Goal: Task Accomplishment & Management: Use online tool/utility

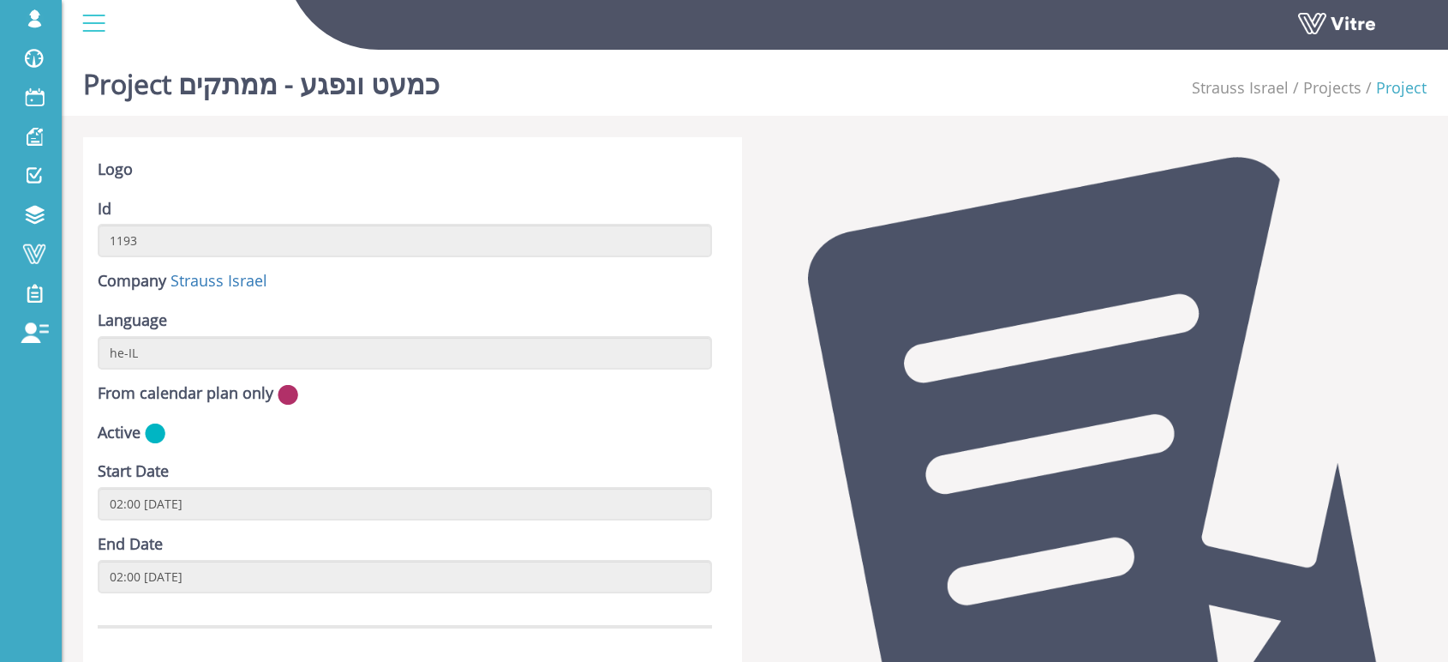
scroll to position [476, 0]
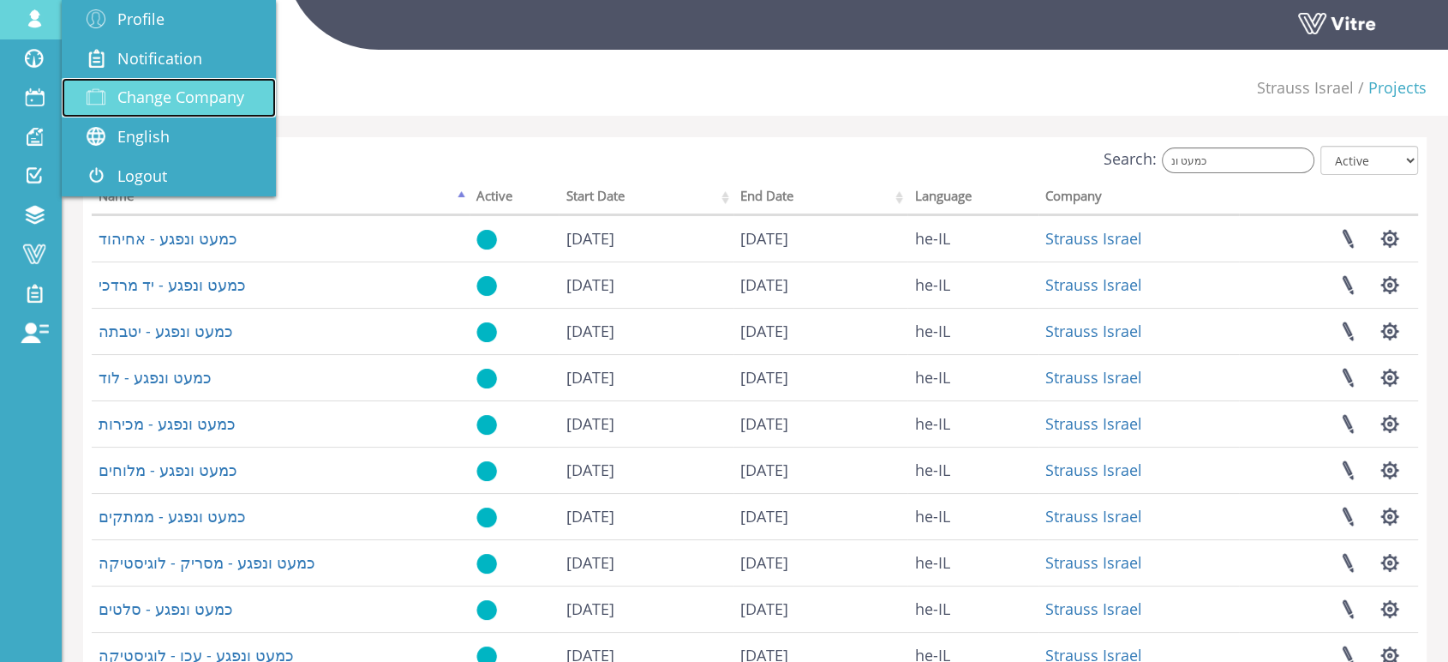
click at [159, 93] on span "Change Company" at bounding box center [180, 97] width 127 height 21
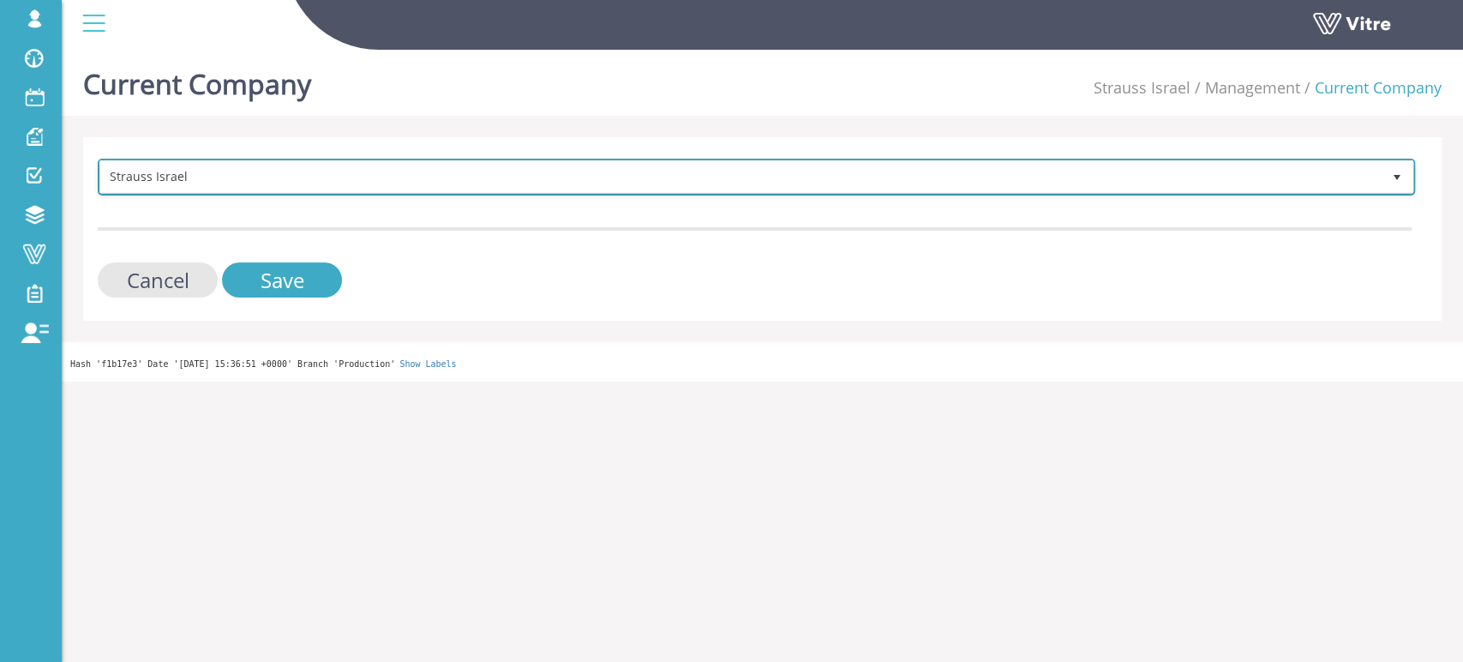
click at [219, 184] on span "Strauss Israel" at bounding box center [740, 176] width 1281 height 31
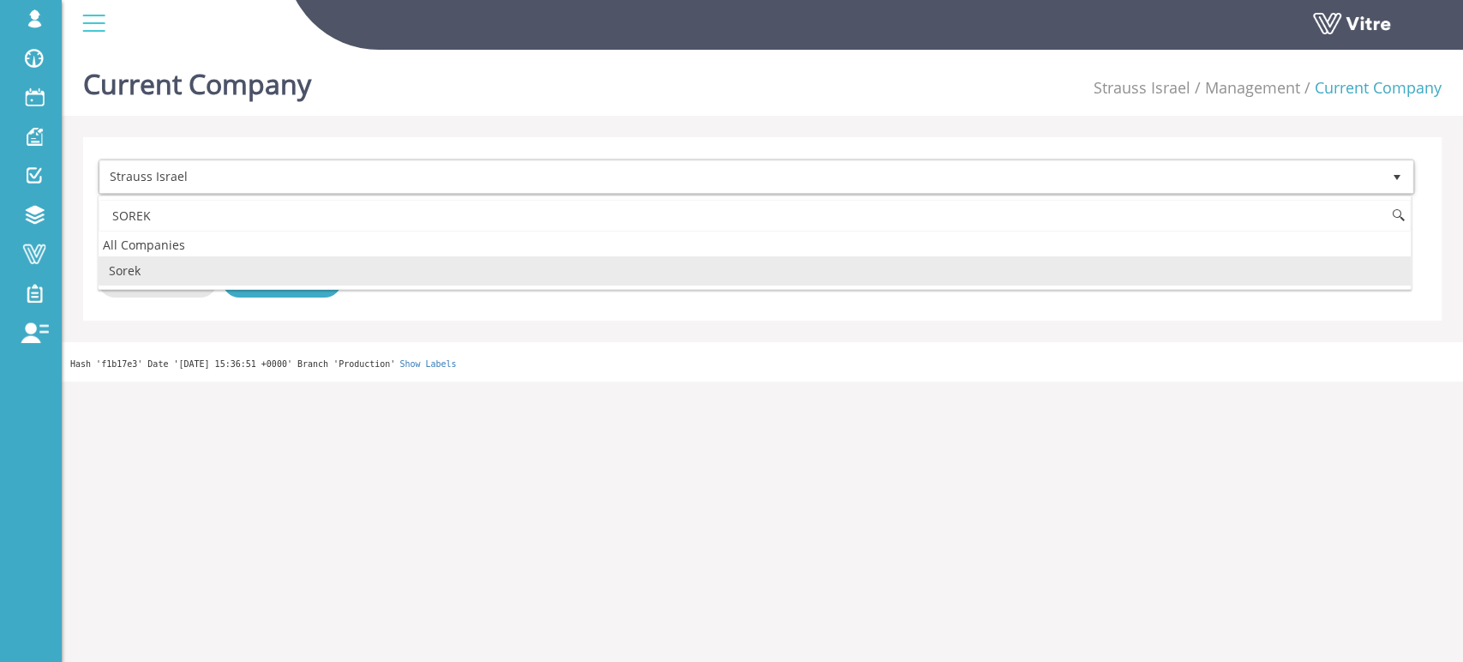
click at [156, 267] on li "Sorek" at bounding box center [755, 270] width 1312 height 29
type input "SOREK"
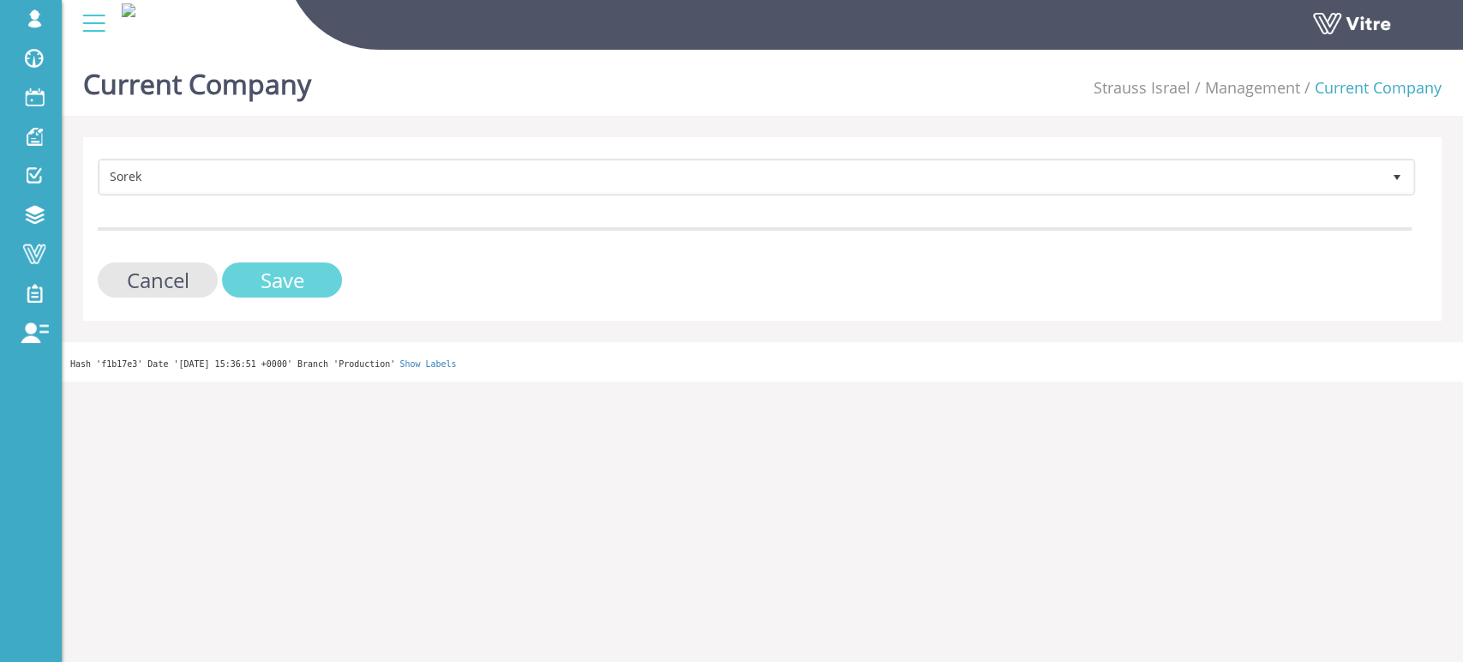
click at [259, 283] on input "Save" at bounding box center [282, 279] width 120 height 35
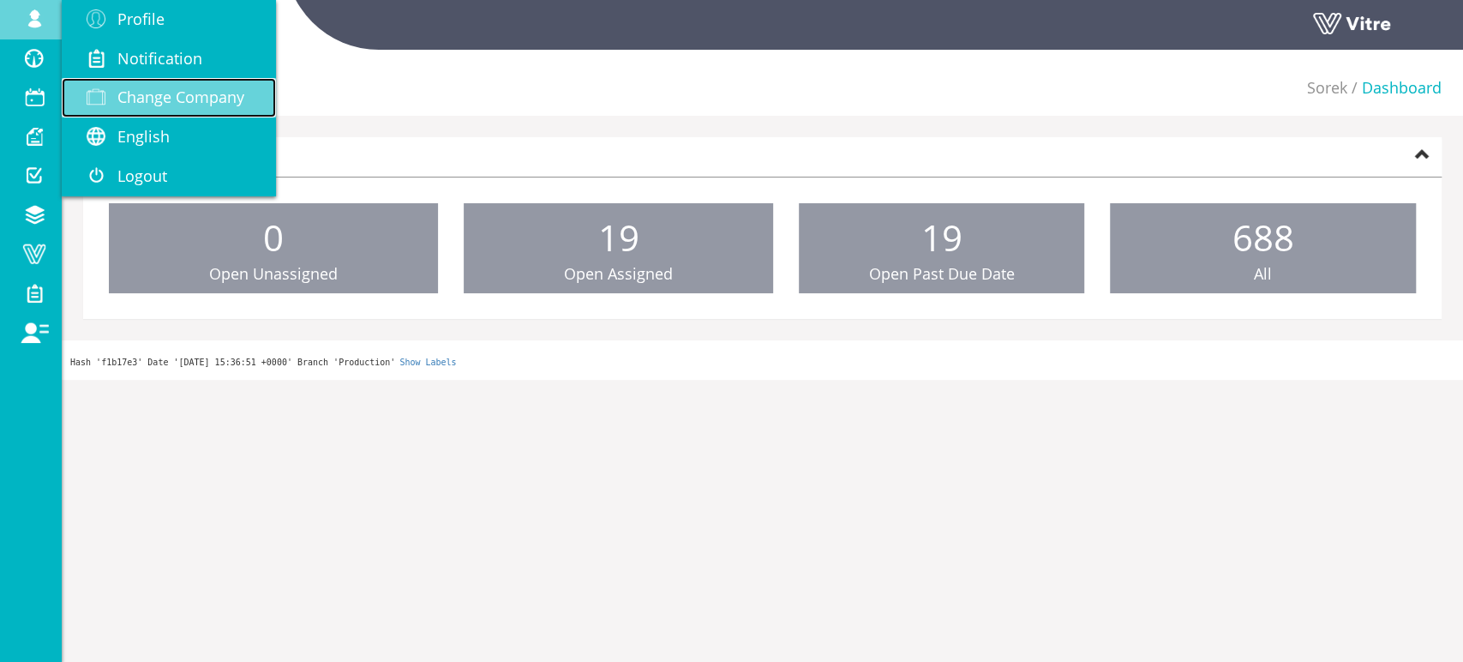
click at [163, 87] on span "Change Company" at bounding box center [180, 97] width 127 height 21
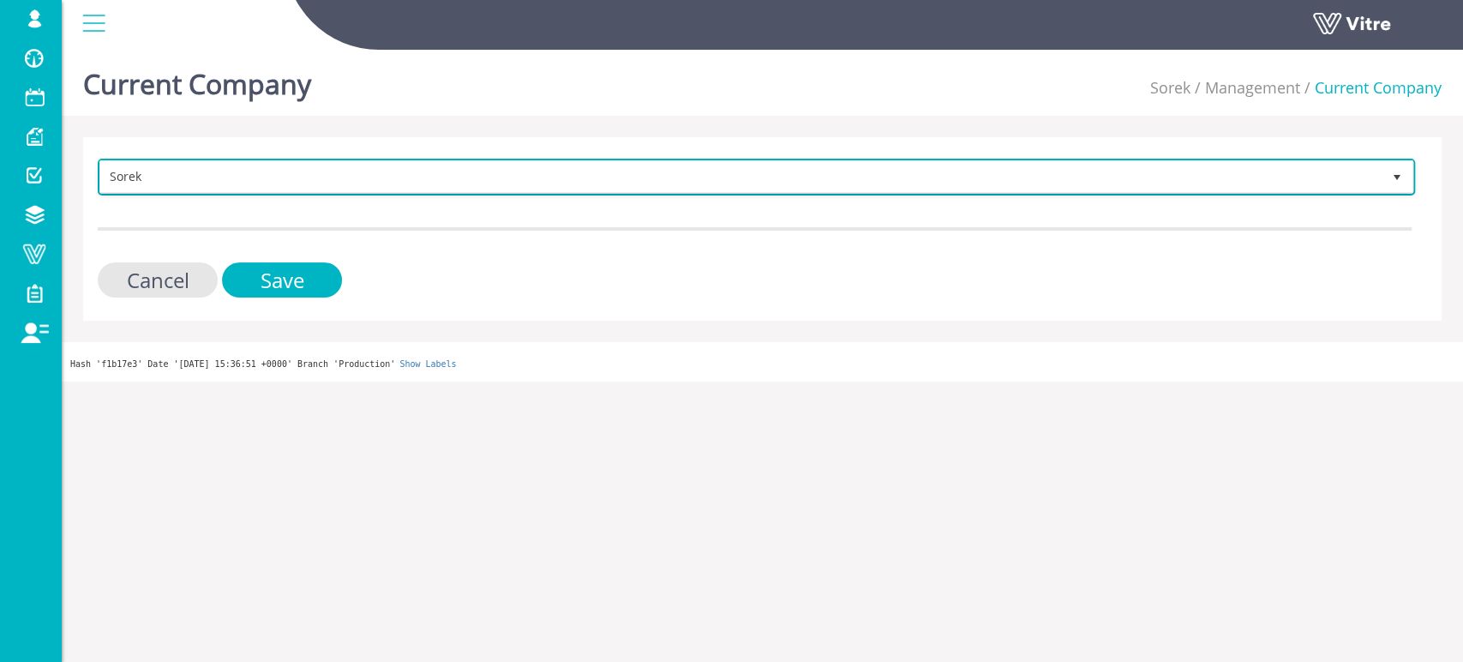
click at [398, 177] on span "Sorek" at bounding box center [740, 176] width 1281 height 31
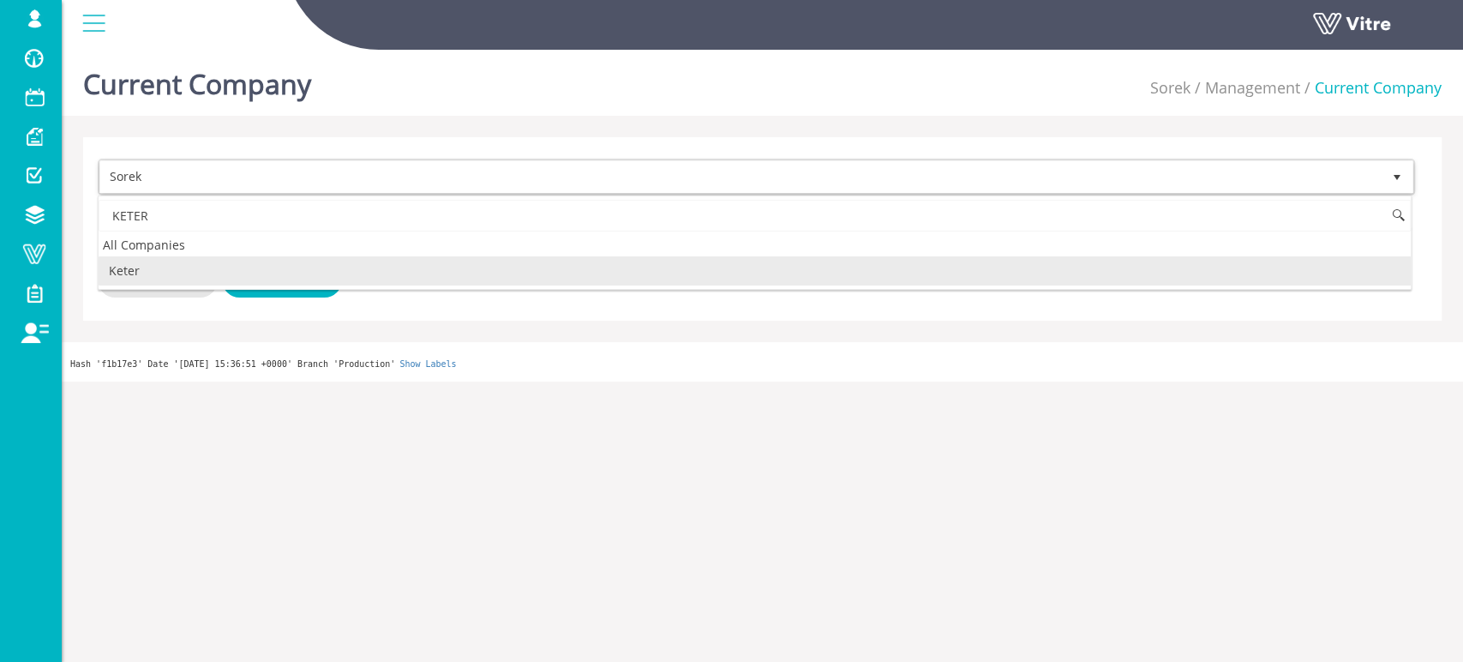
click at [132, 274] on li "Keter" at bounding box center [755, 270] width 1312 height 29
type input "KETER"
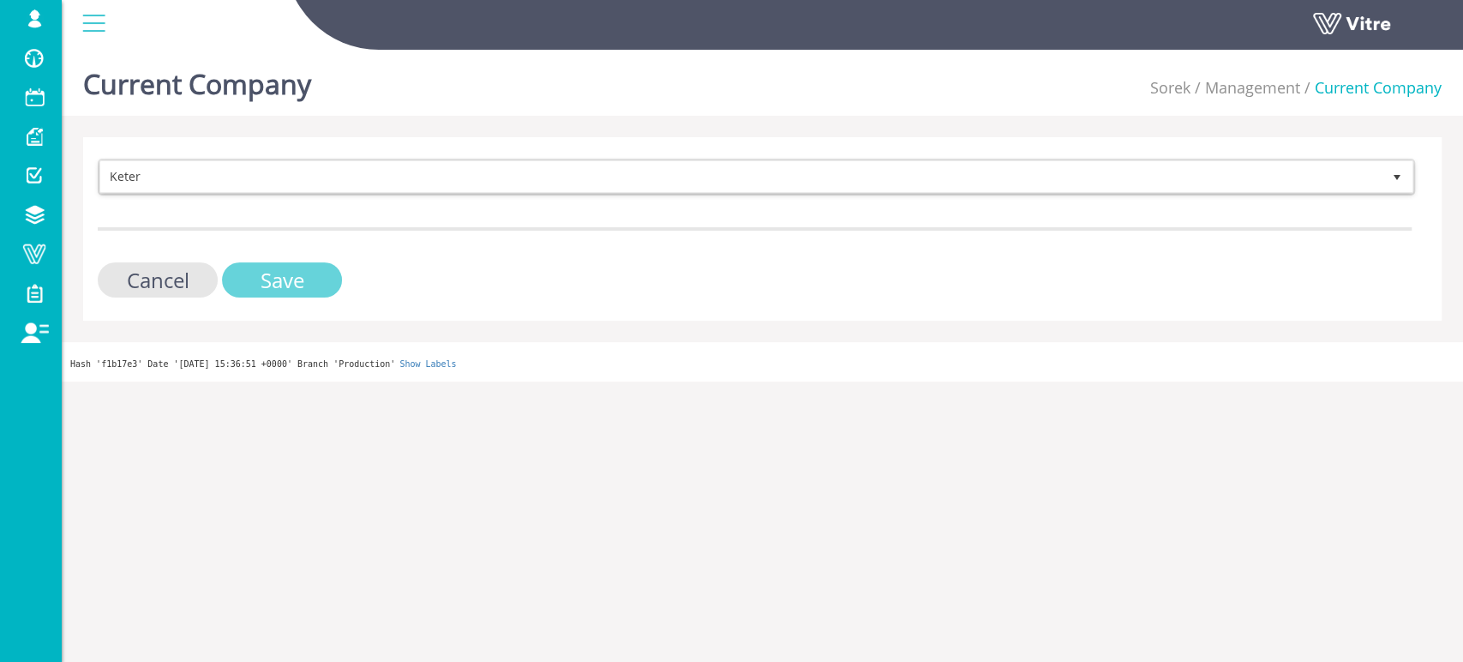
click at [272, 284] on input "Save" at bounding box center [282, 279] width 120 height 35
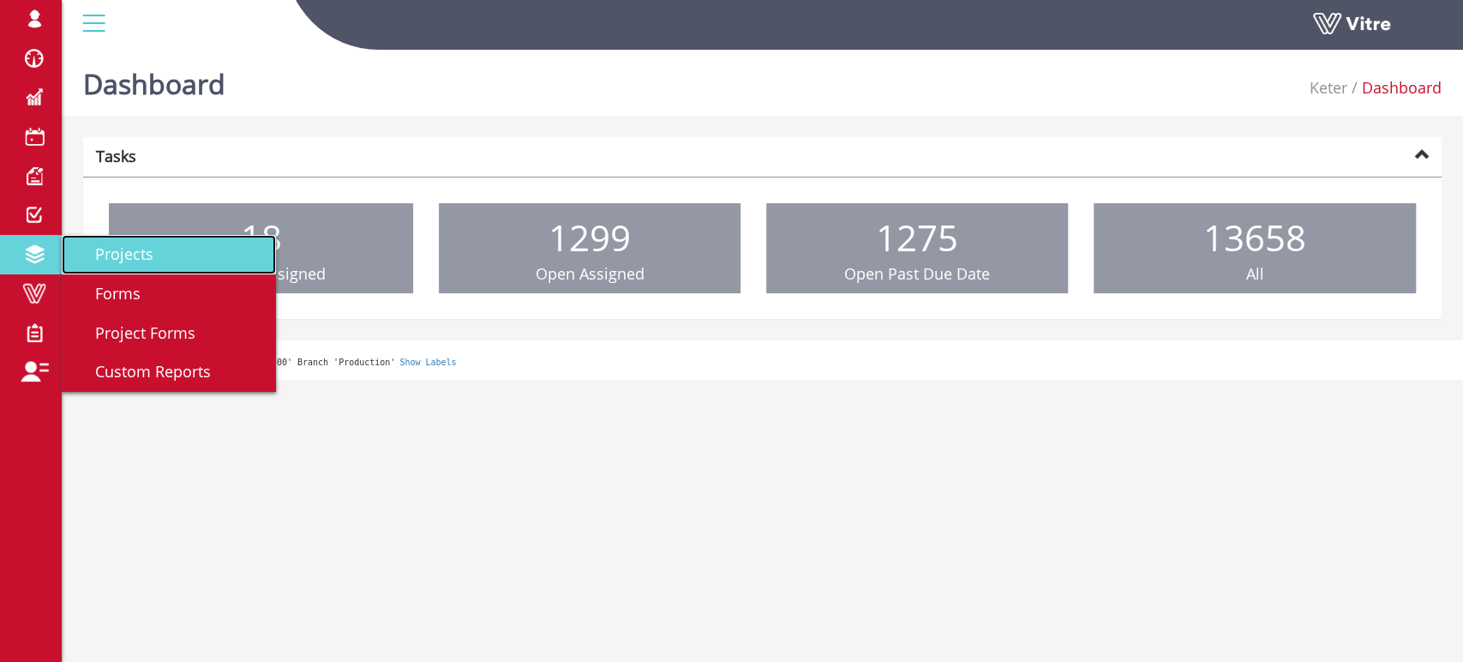
click at [121, 258] on span "Projects" at bounding box center [114, 253] width 79 height 21
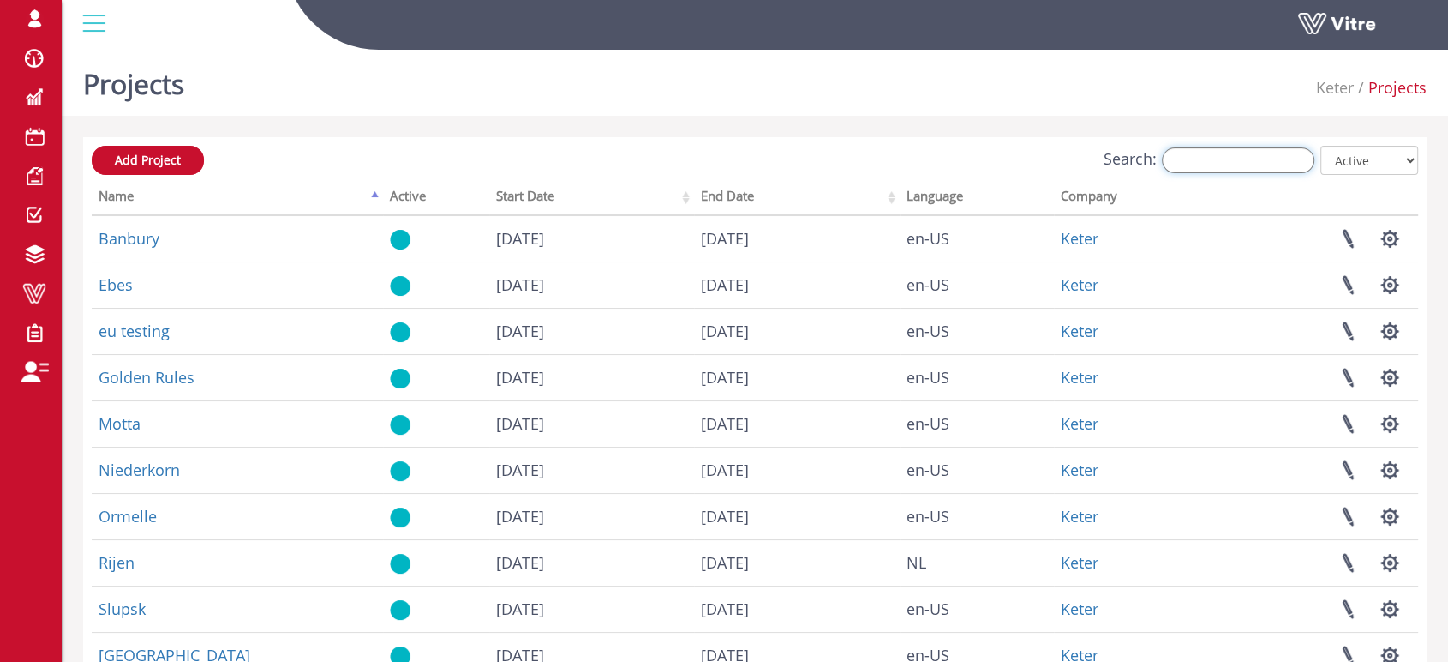
click at [1201, 169] on input "Search:" at bounding box center [1238, 160] width 153 height 26
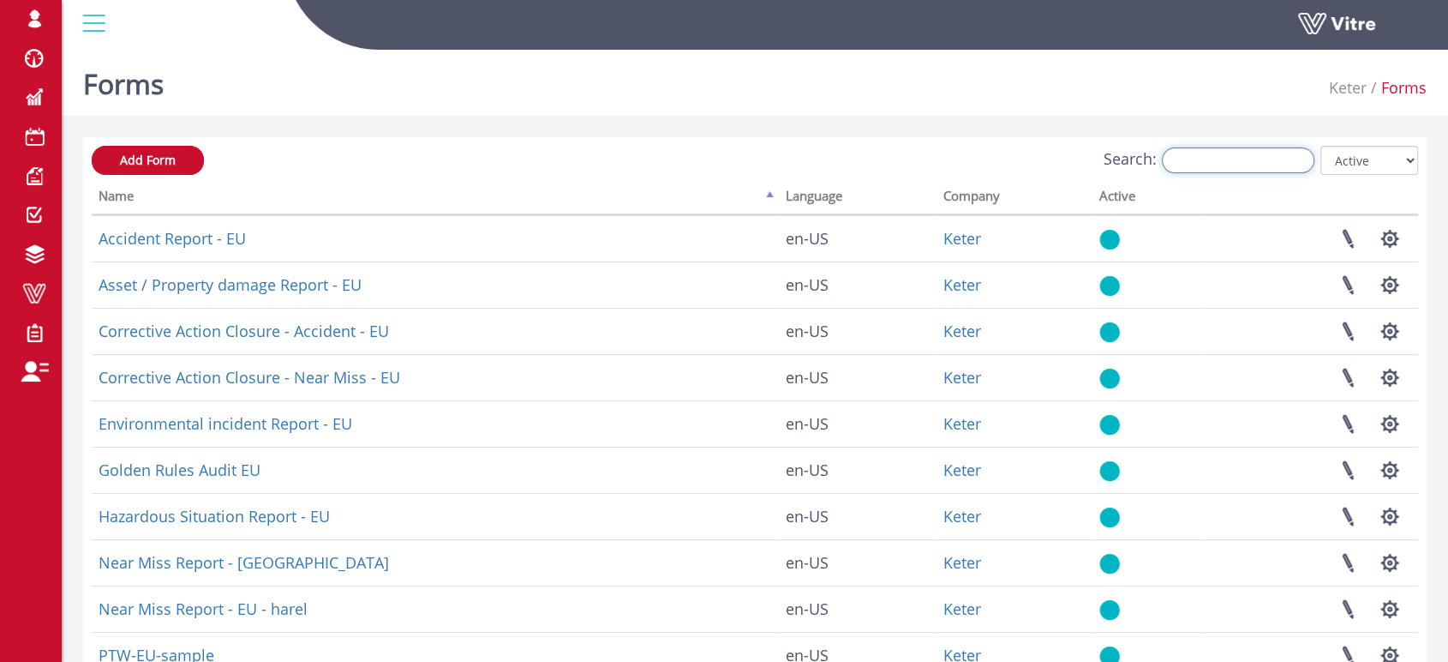
click at [1201, 162] on input "Search:" at bounding box center [1238, 160] width 153 height 26
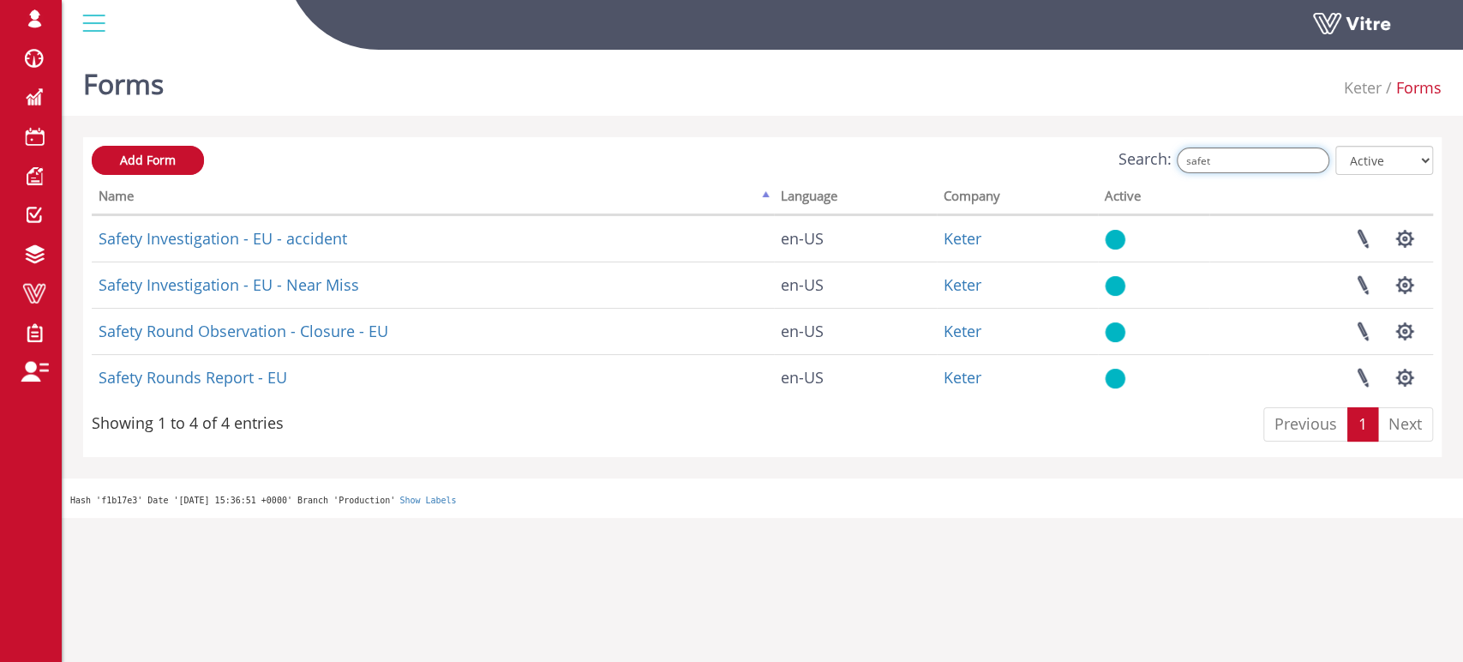
type input "safet"
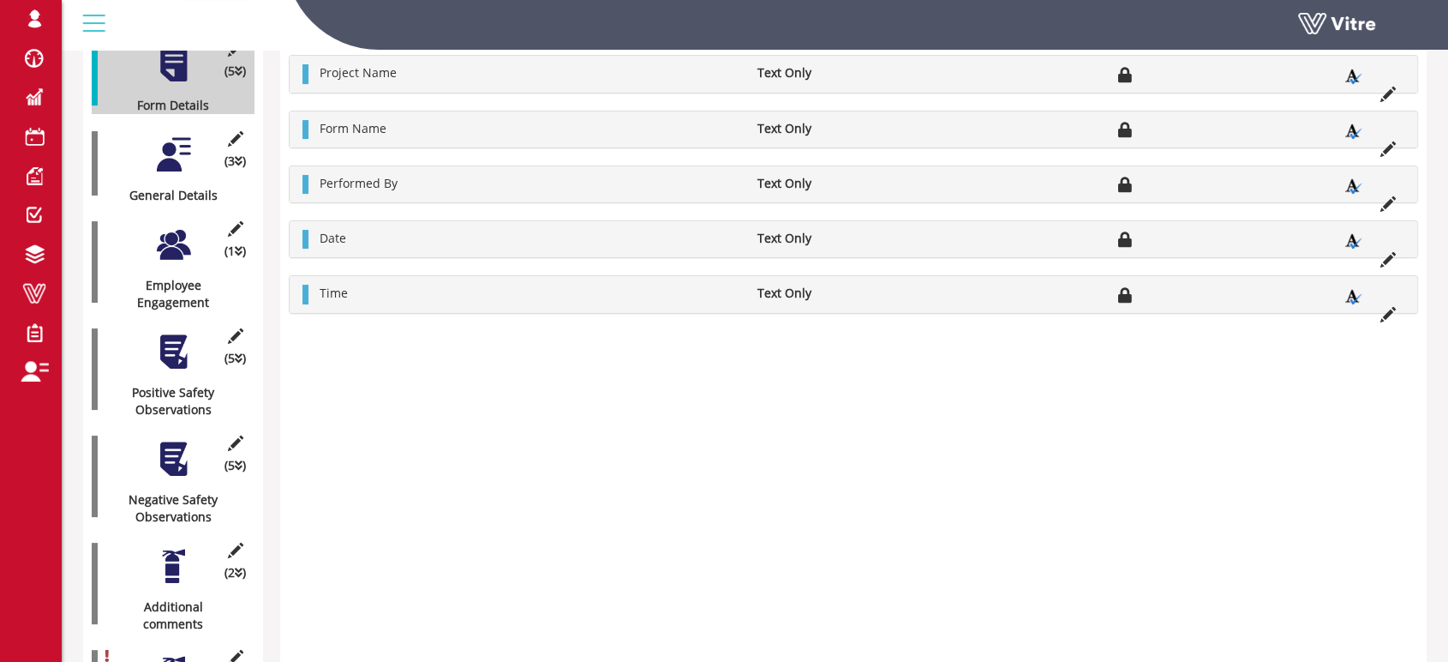
scroll to position [190, 0]
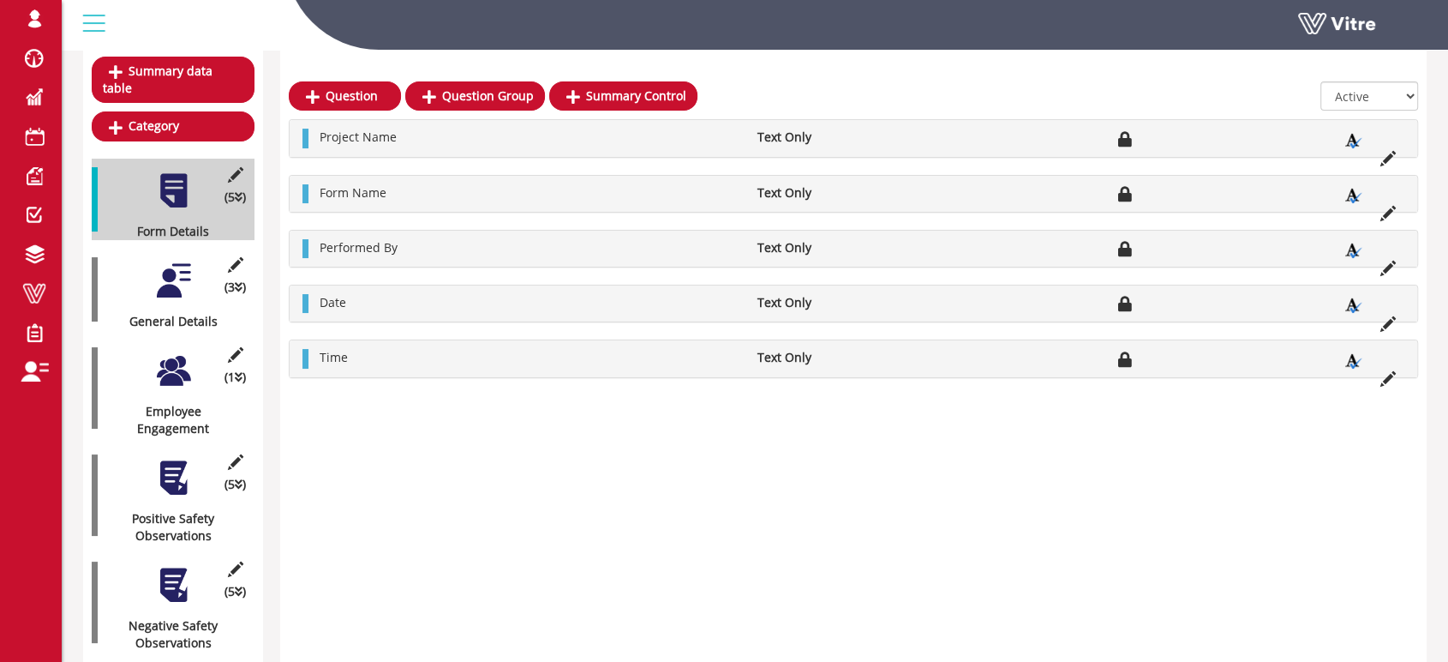
click at [179, 266] on div at bounding box center [173, 280] width 39 height 39
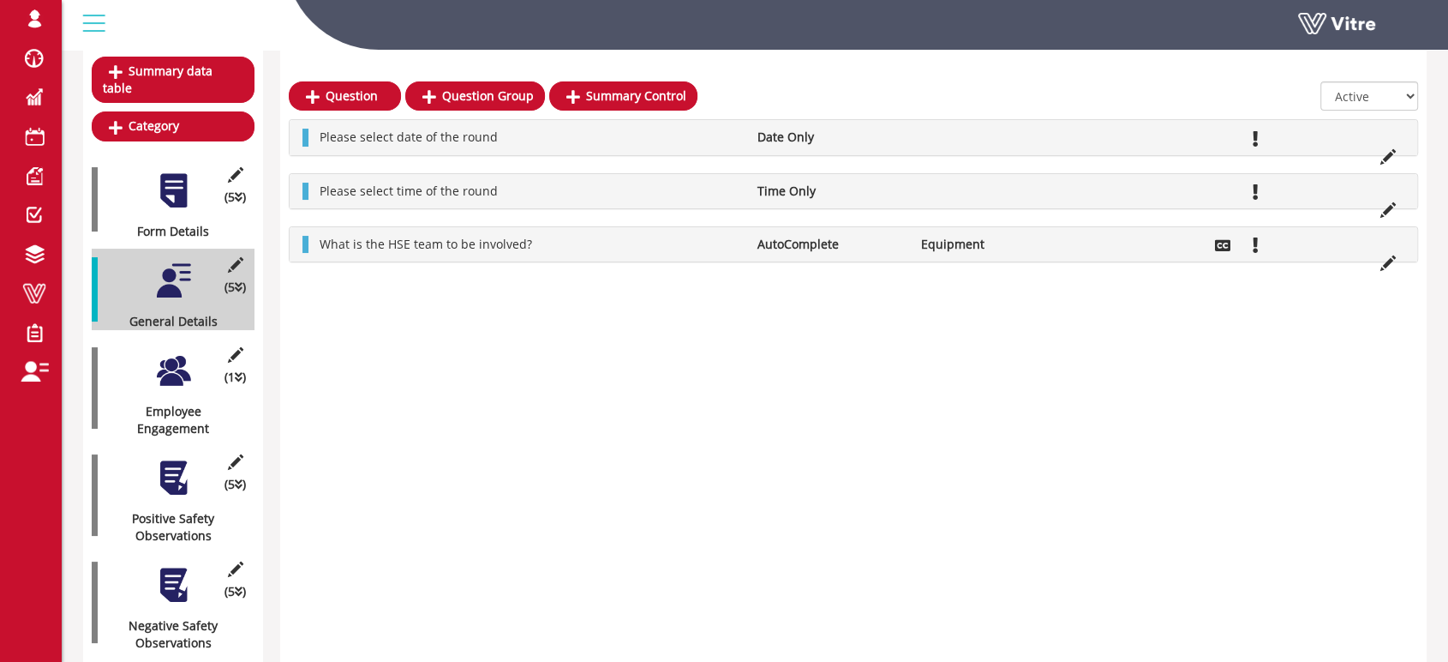
click at [174, 351] on div at bounding box center [173, 370] width 39 height 39
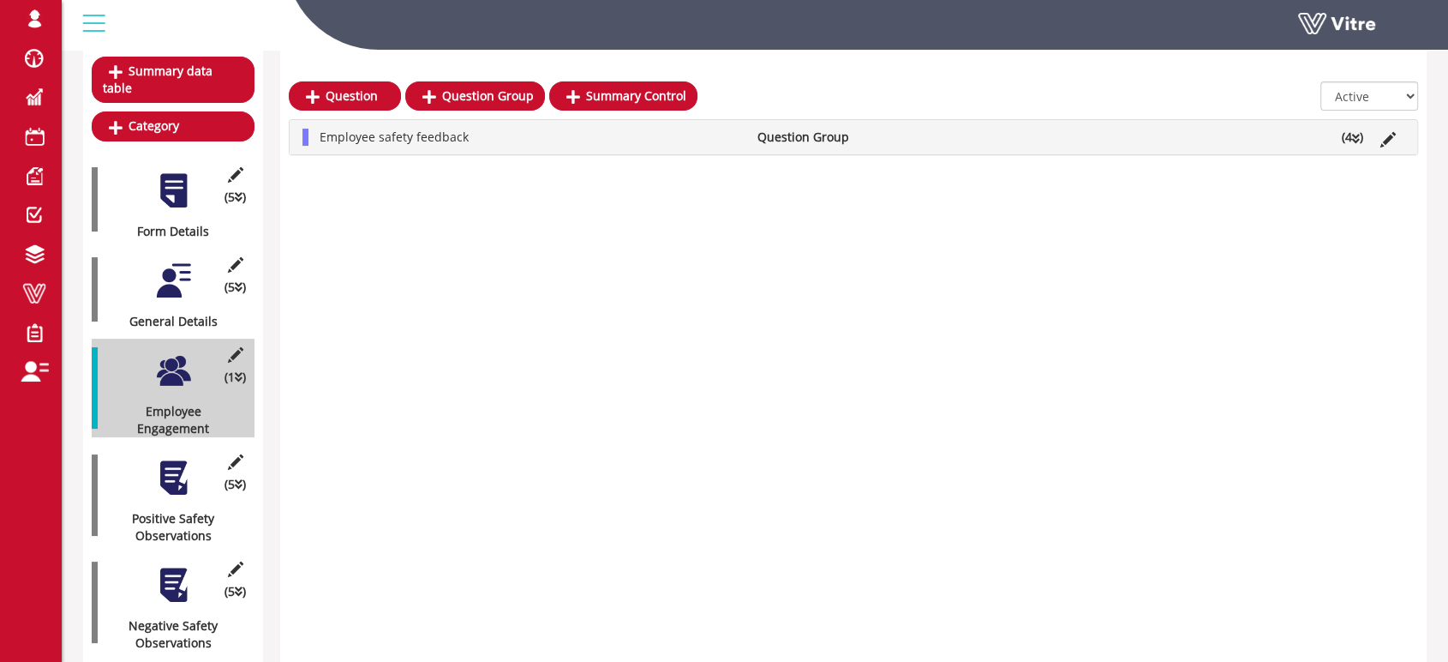
click at [181, 458] on div at bounding box center [173, 477] width 39 height 39
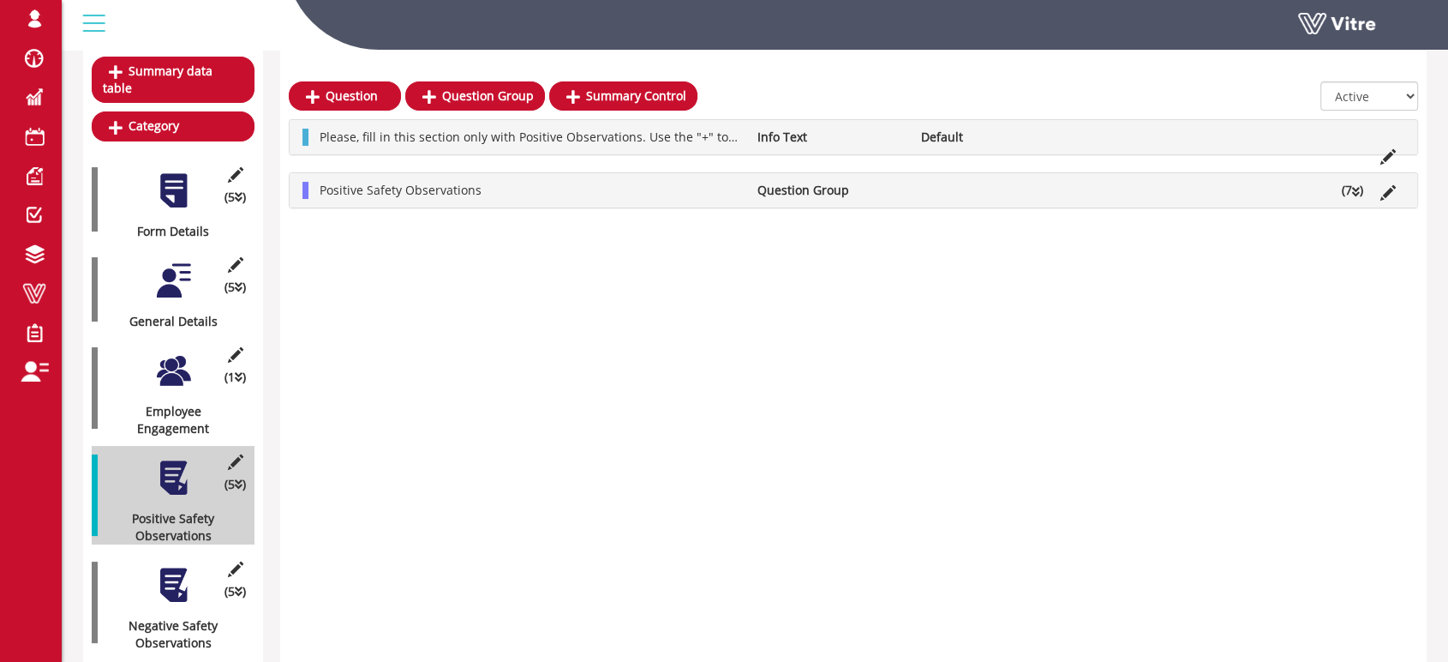
click at [1358, 192] on icon at bounding box center [1356, 192] width 8 height 12
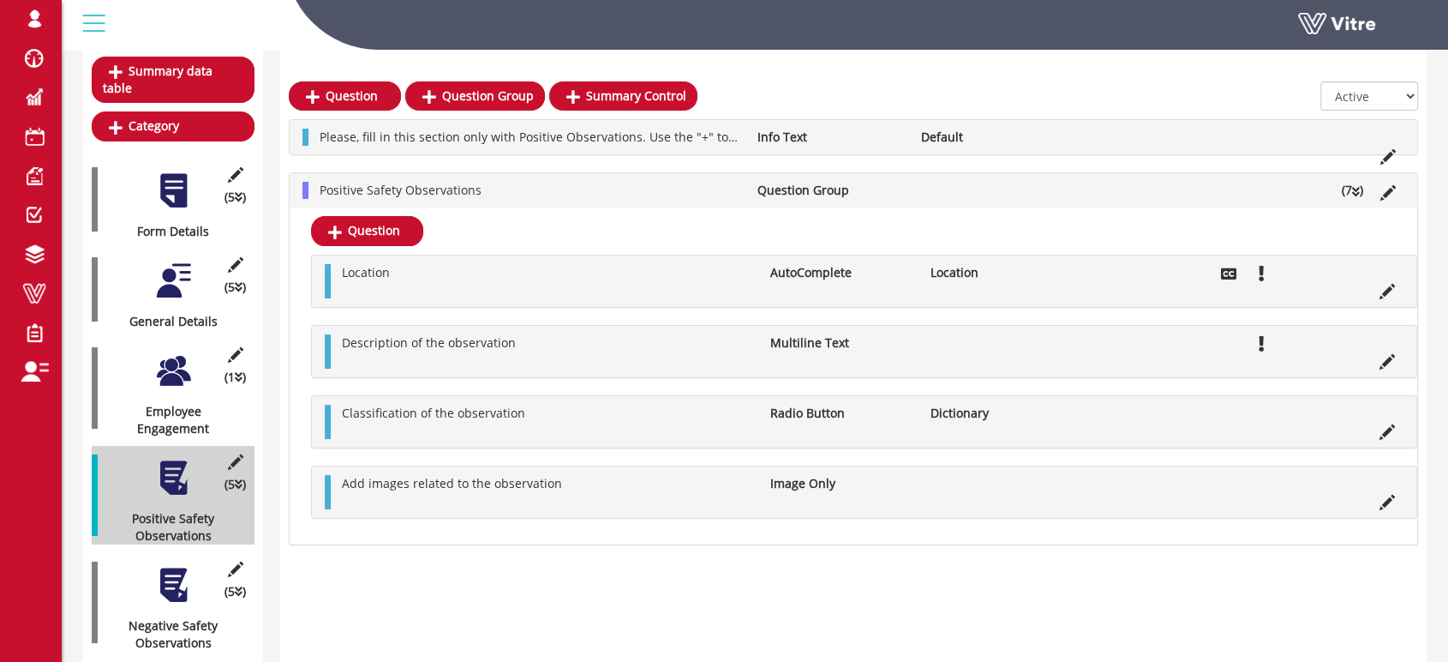
click at [266, 521] on div "Summary data table Category (5 ) Form Details (5 ) General Details (1 ) Employe…" at bounding box center [755, 456] width 1344 height 817
click at [169, 566] on div at bounding box center [173, 585] width 39 height 39
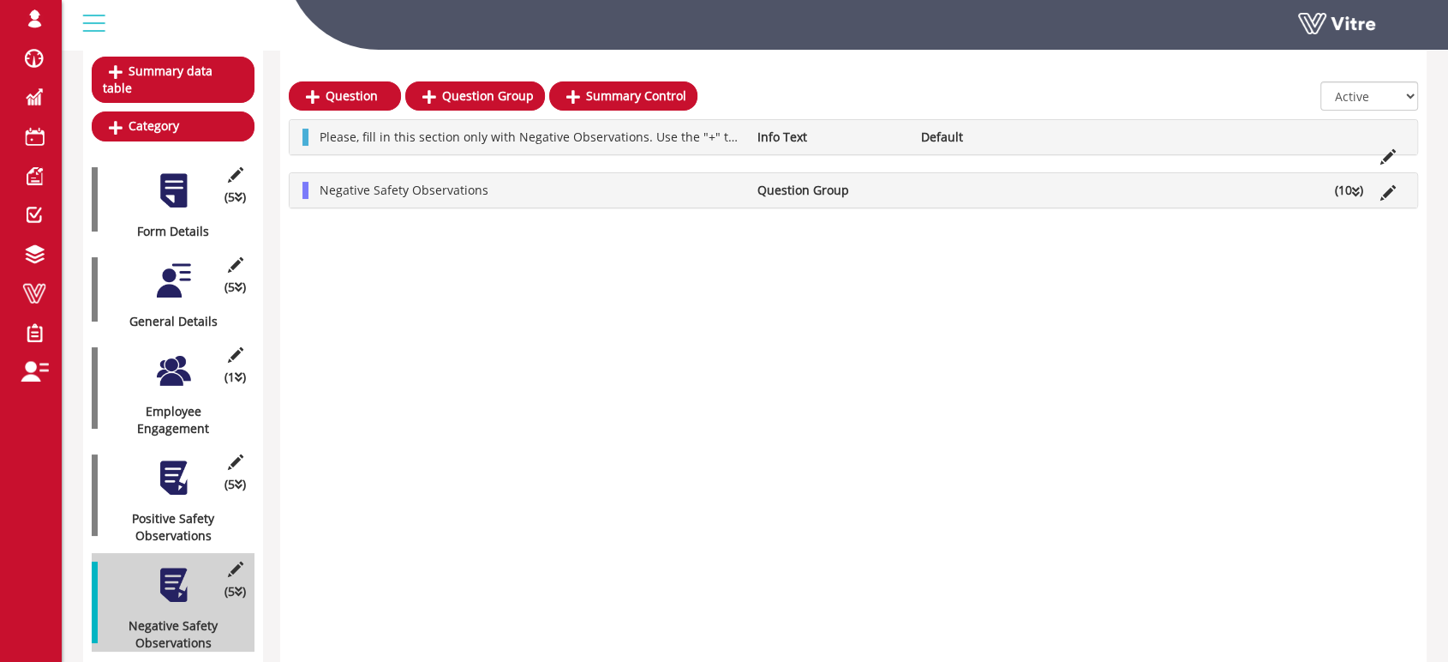
click at [596, 190] on li "Negative Safety Observations" at bounding box center [529, 190] width 437 height 17
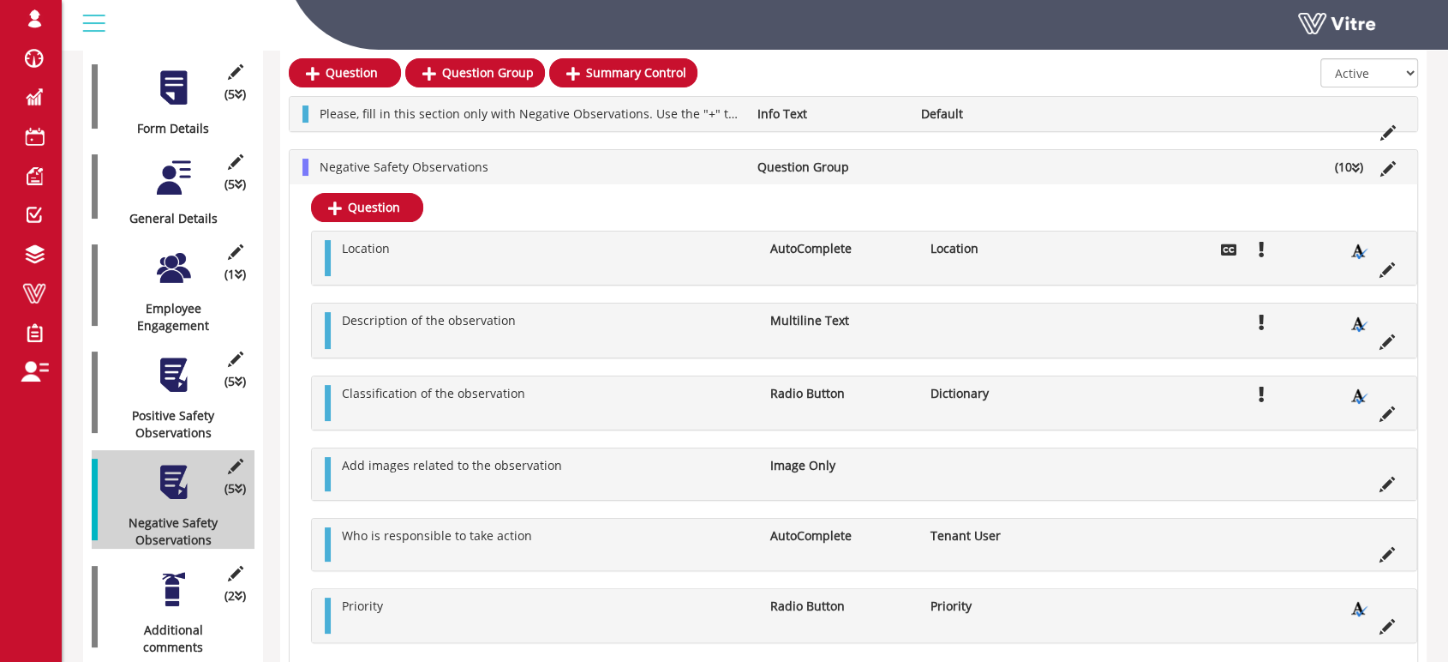
scroll to position [363, 0]
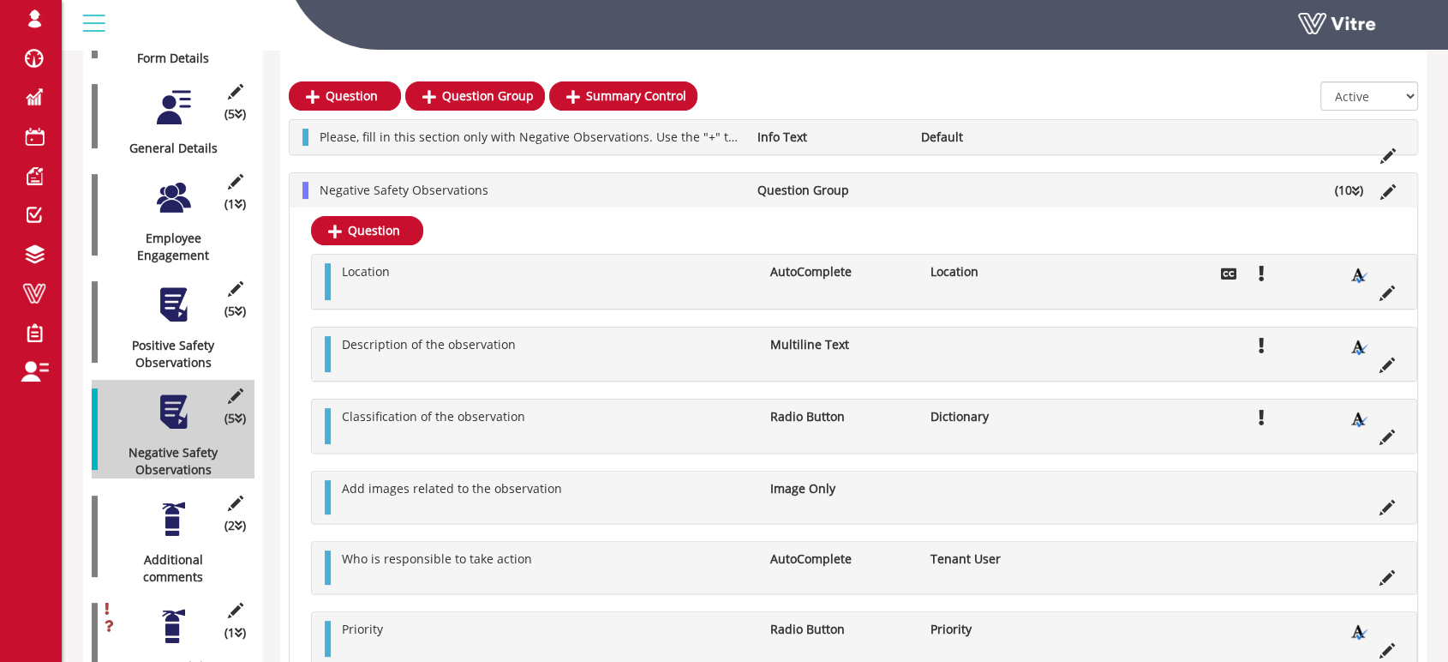
click at [165, 500] on div at bounding box center [173, 519] width 39 height 39
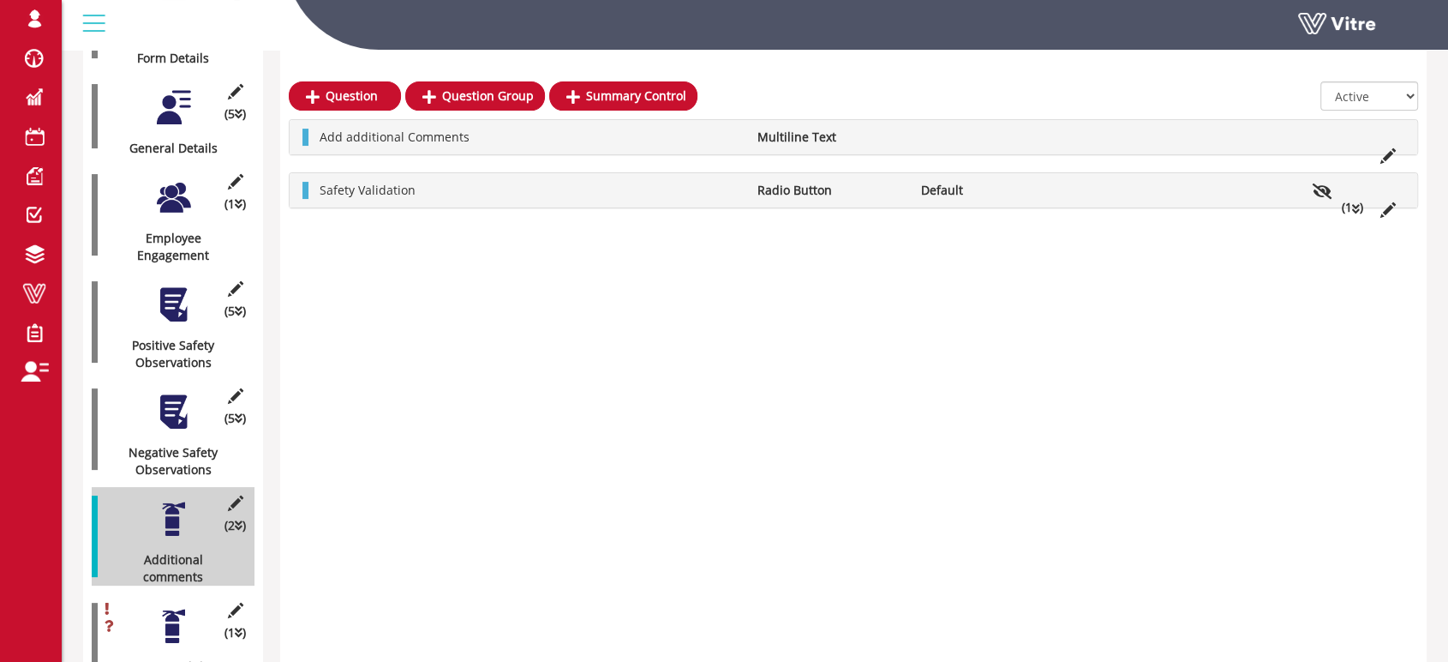
click at [171, 401] on div at bounding box center [173, 411] width 39 height 39
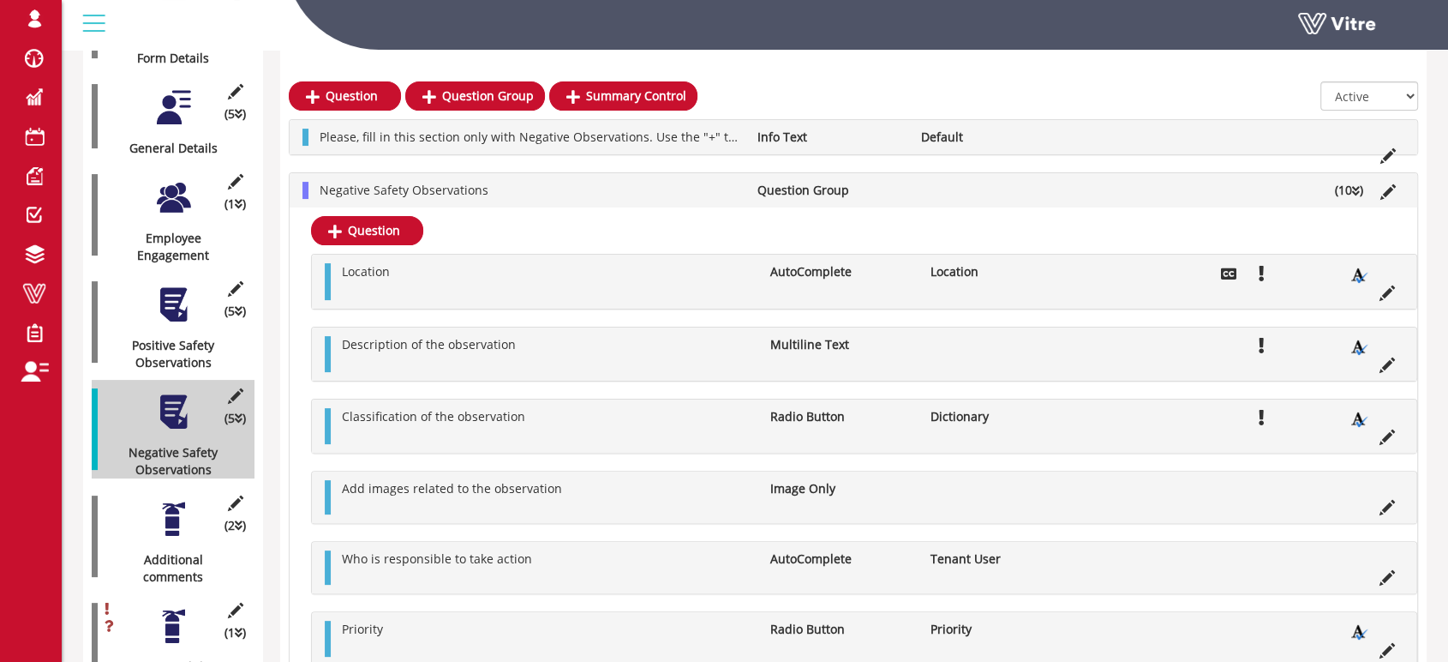
click at [181, 302] on div at bounding box center [173, 304] width 39 height 39
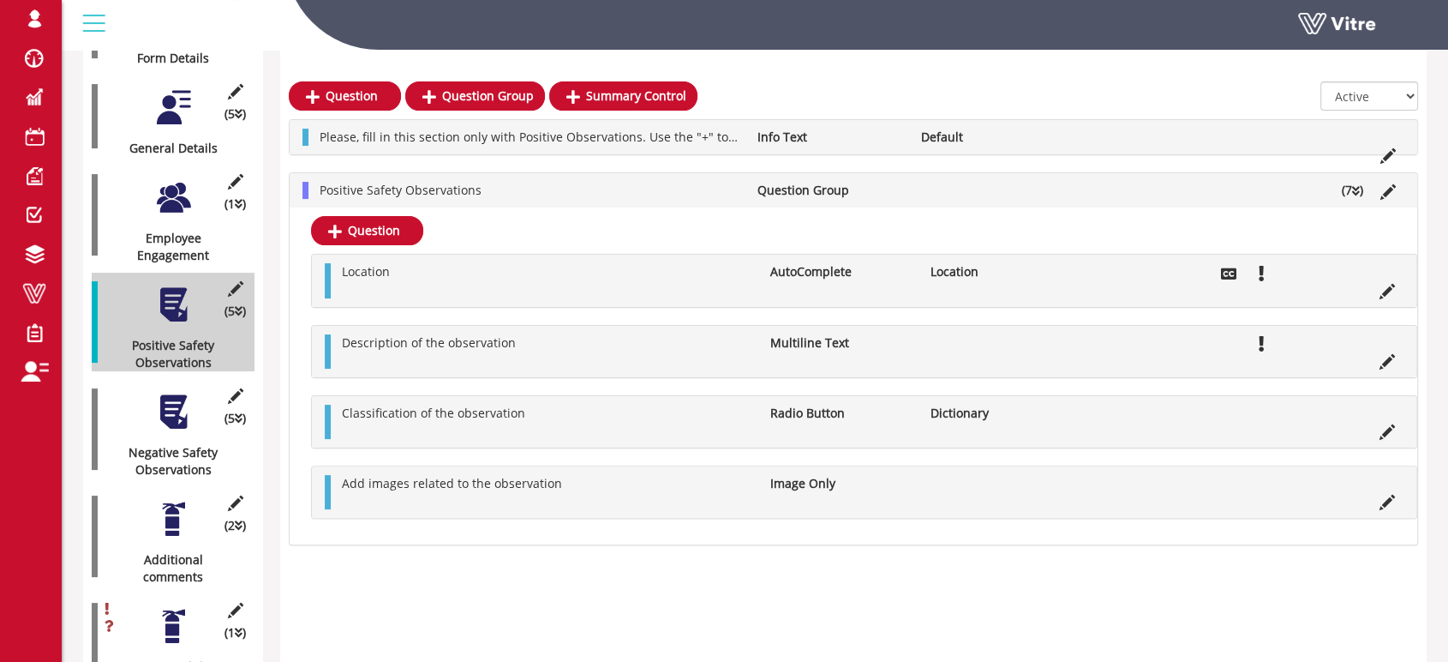
click at [171, 178] on div at bounding box center [173, 197] width 39 height 39
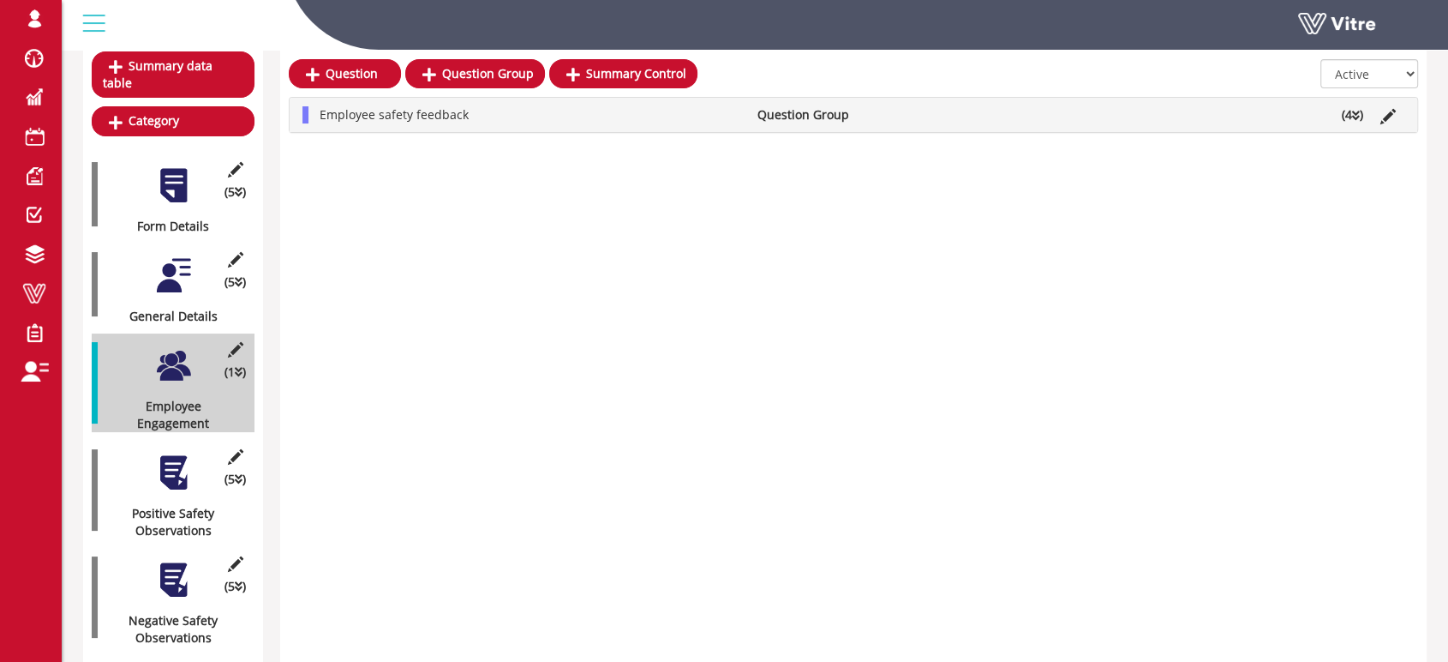
scroll to position [172, 0]
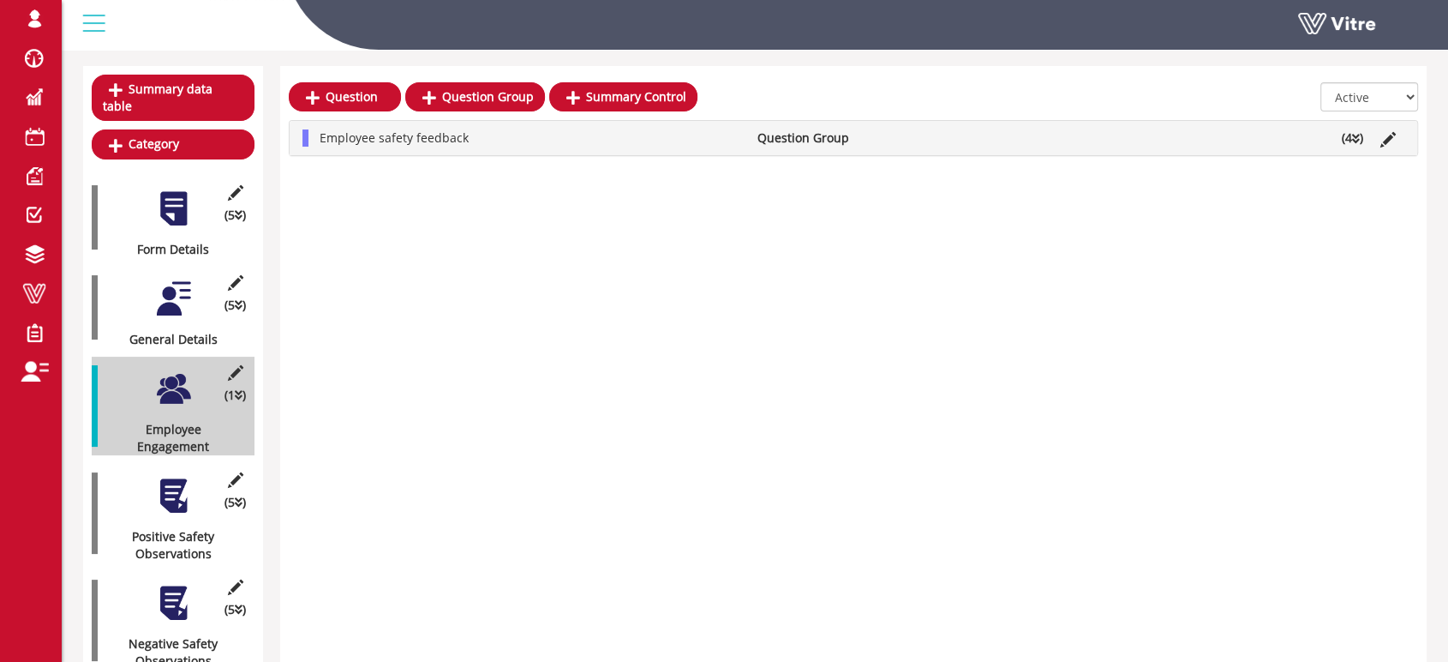
click at [640, 142] on li "Employee safety feedback" at bounding box center [529, 137] width 437 height 17
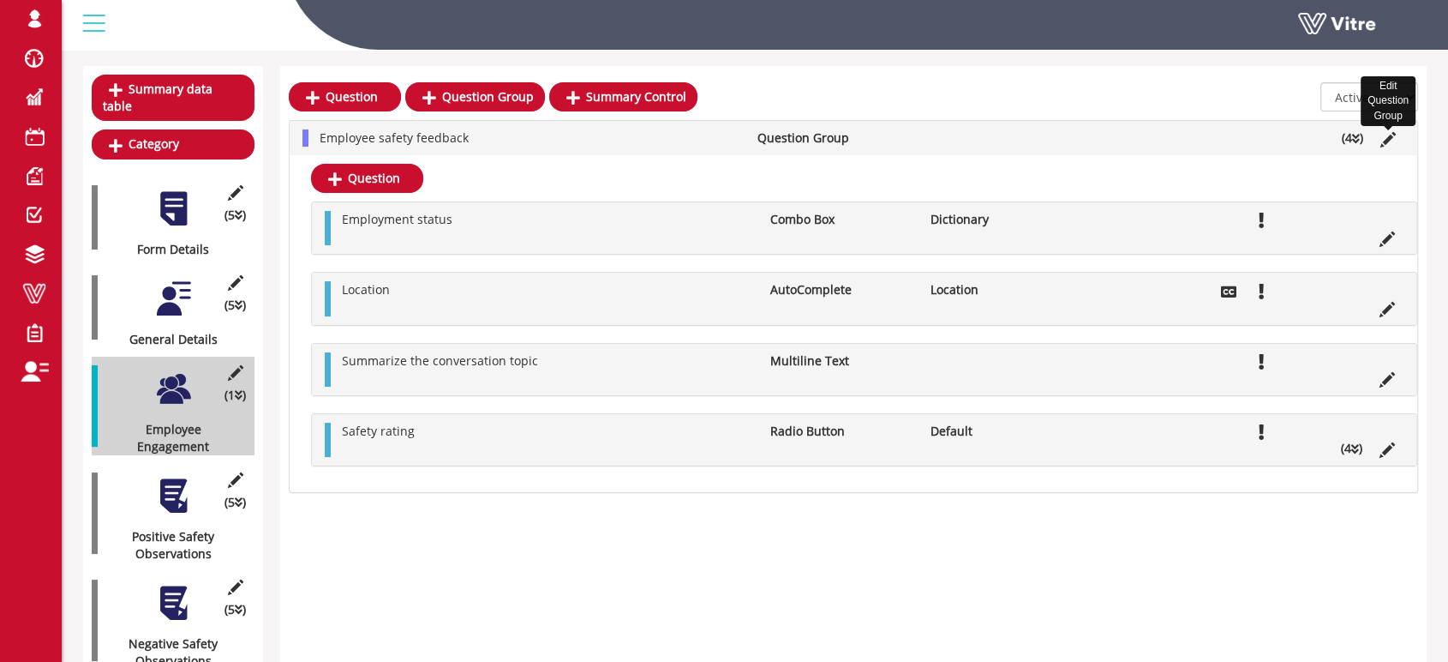
click at [1386, 142] on icon at bounding box center [1387, 139] width 15 height 15
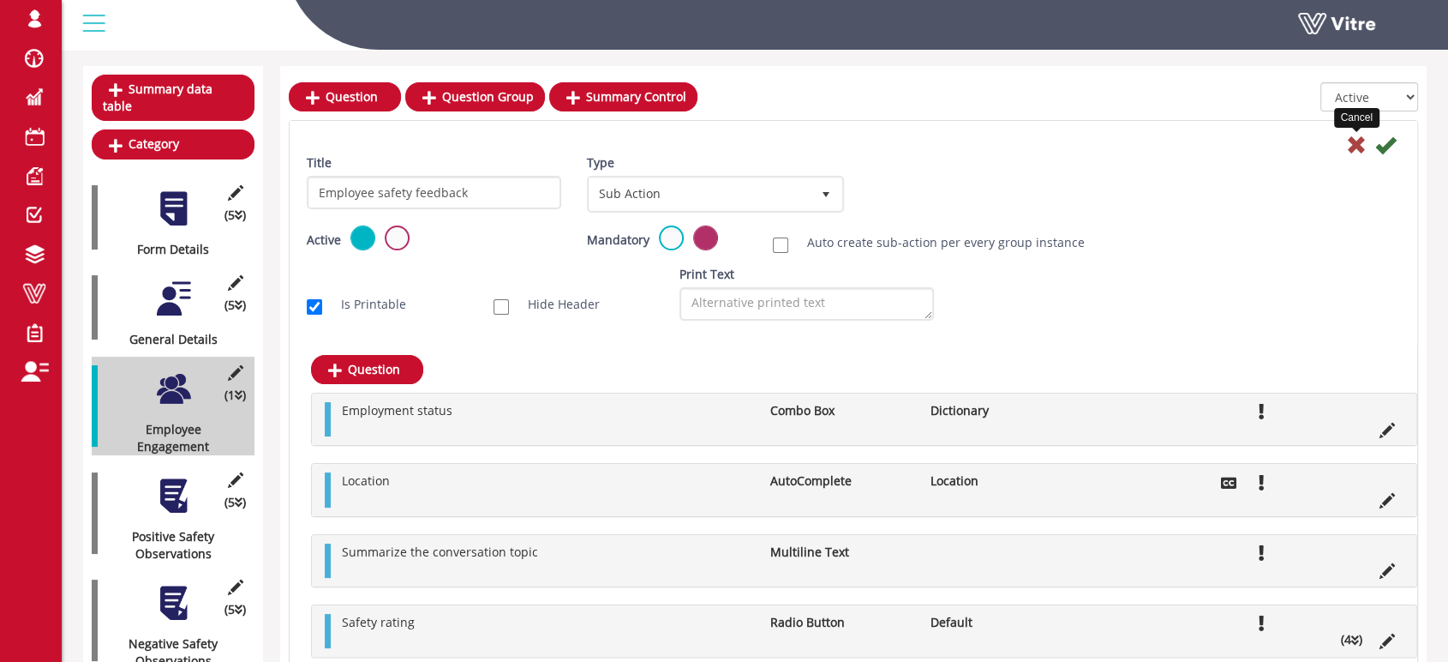
click at [1358, 145] on icon at bounding box center [1356, 145] width 21 height 21
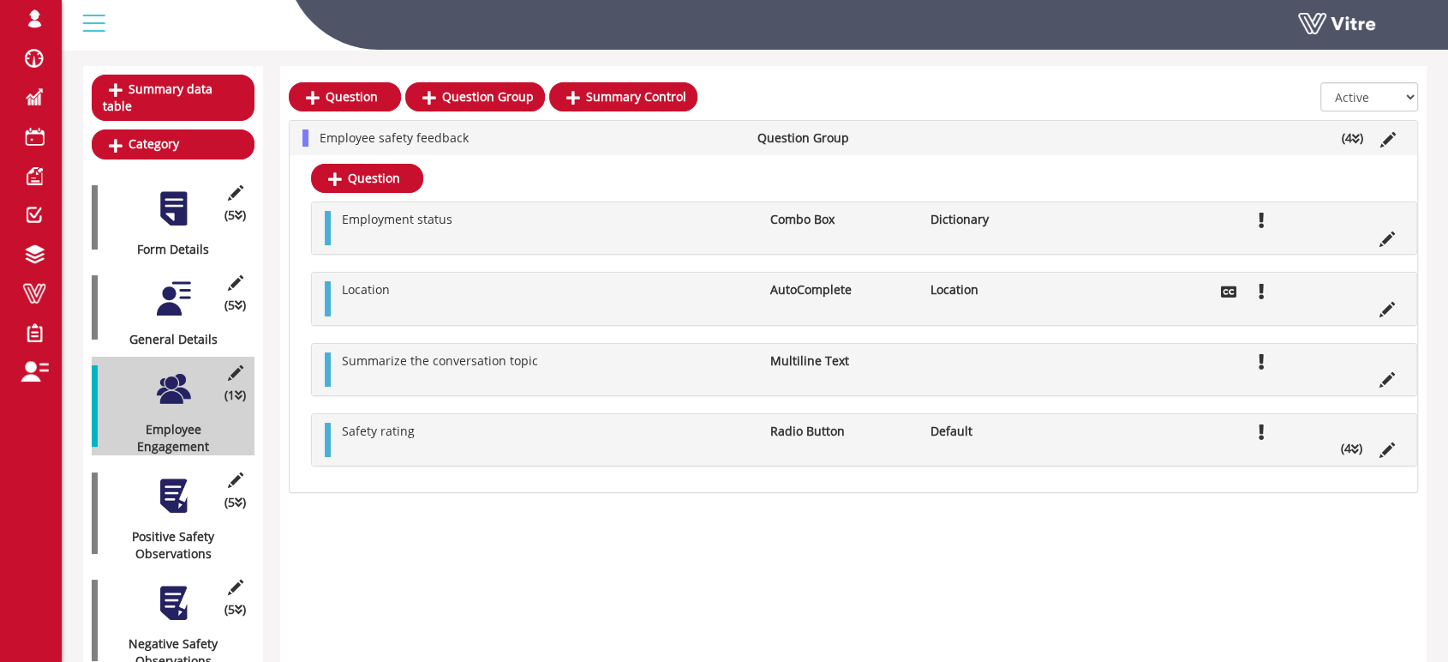
click at [179, 476] on div at bounding box center [173, 495] width 39 height 39
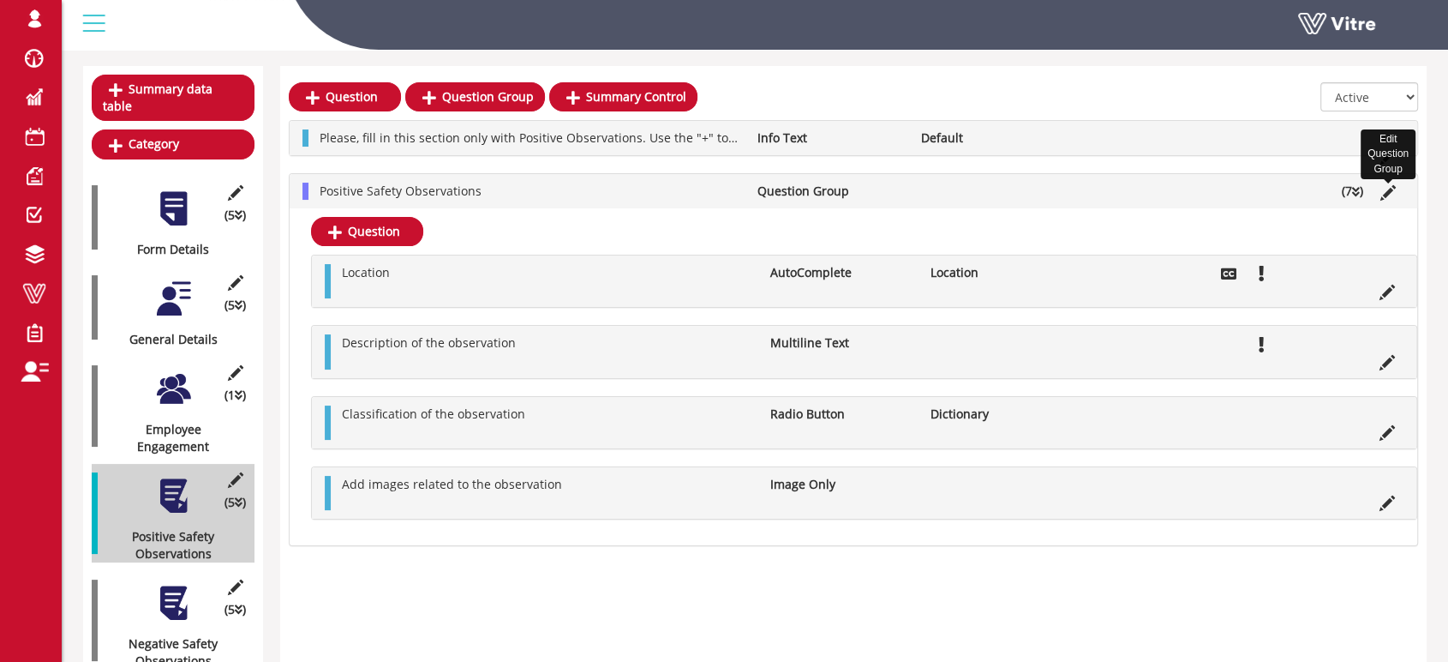
click at [1387, 190] on icon at bounding box center [1387, 192] width 15 height 15
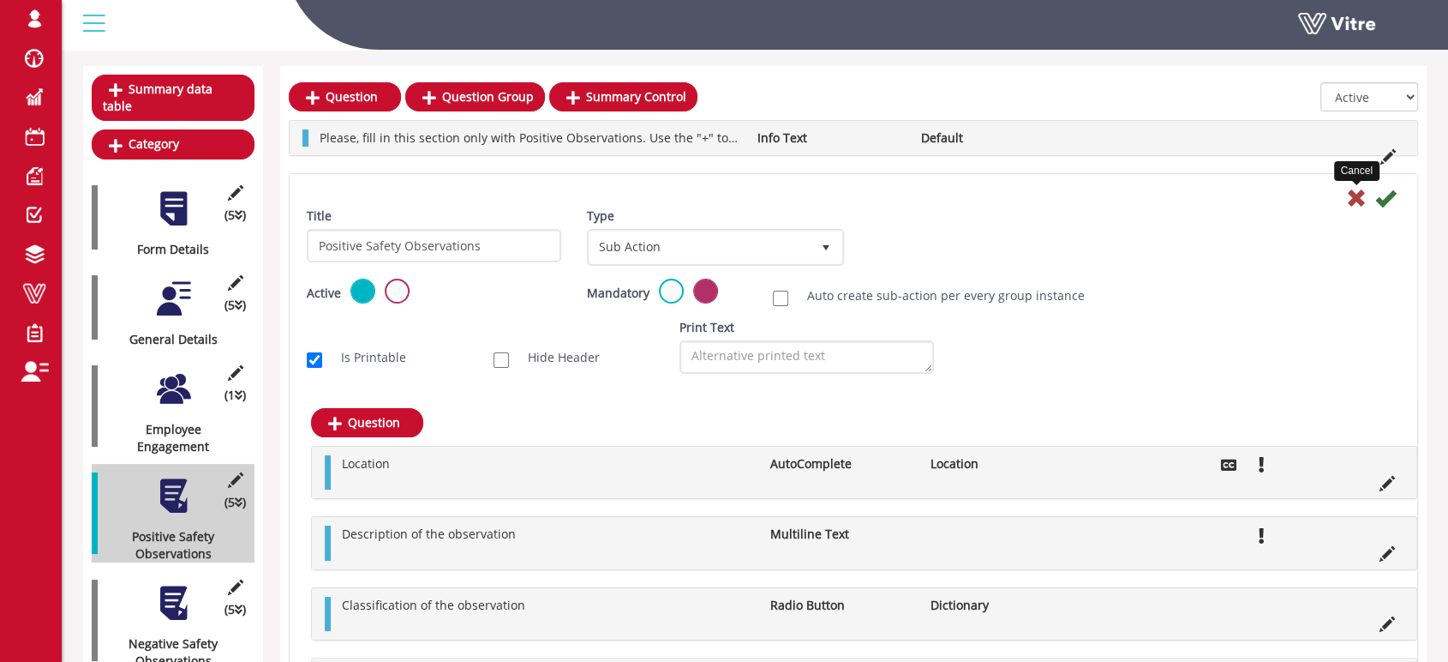
click at [1357, 195] on icon at bounding box center [1356, 198] width 21 height 21
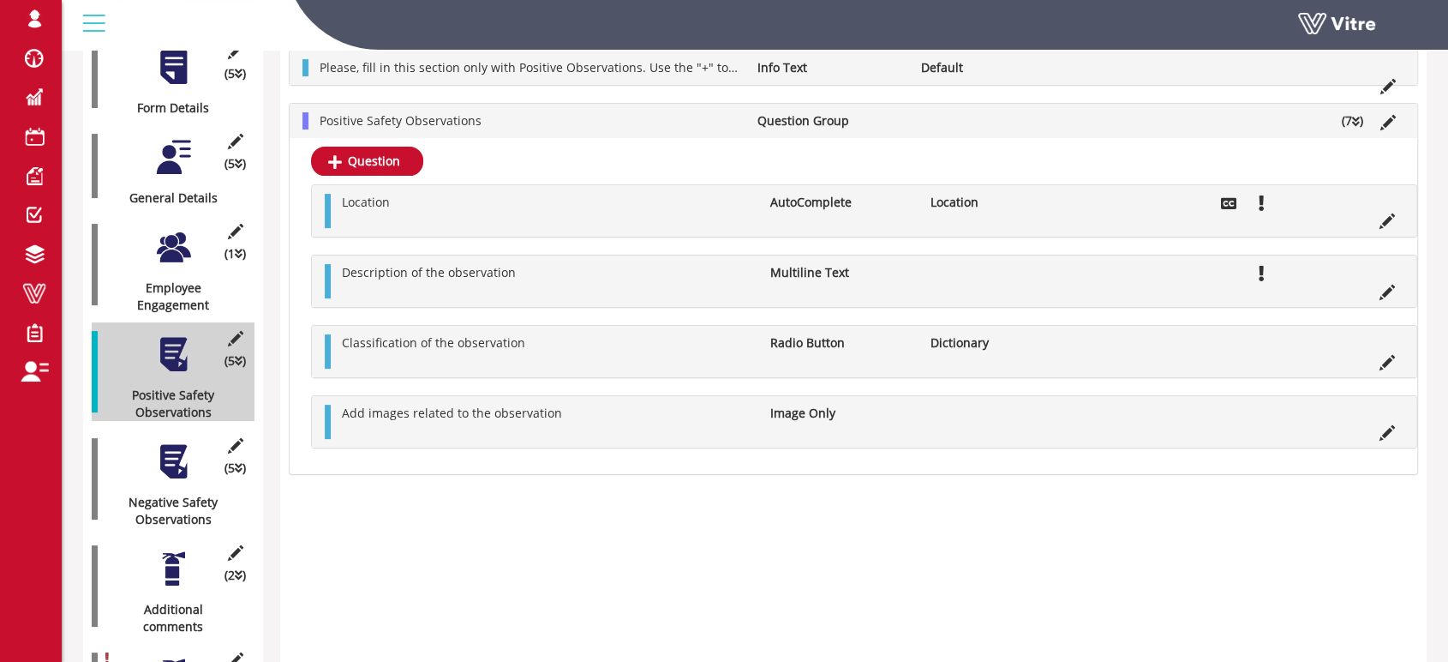
scroll to position [363, 0]
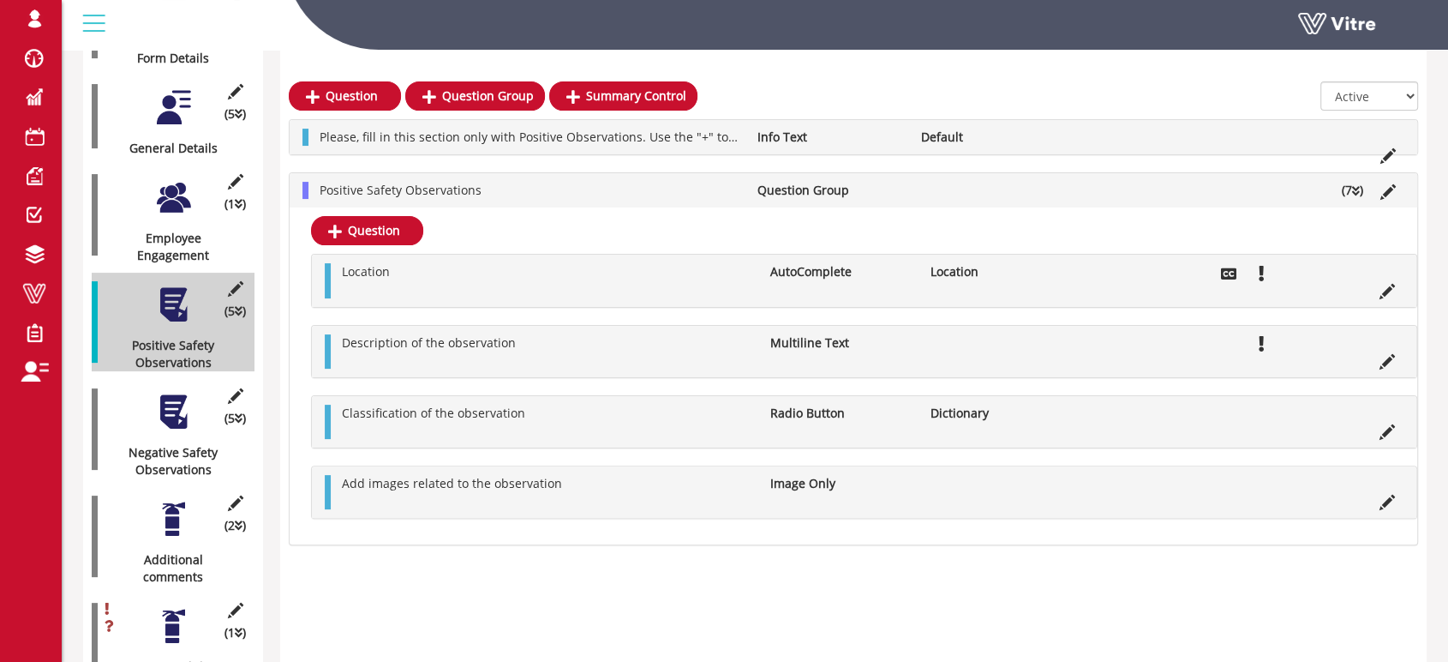
click at [178, 394] on div at bounding box center [173, 411] width 39 height 39
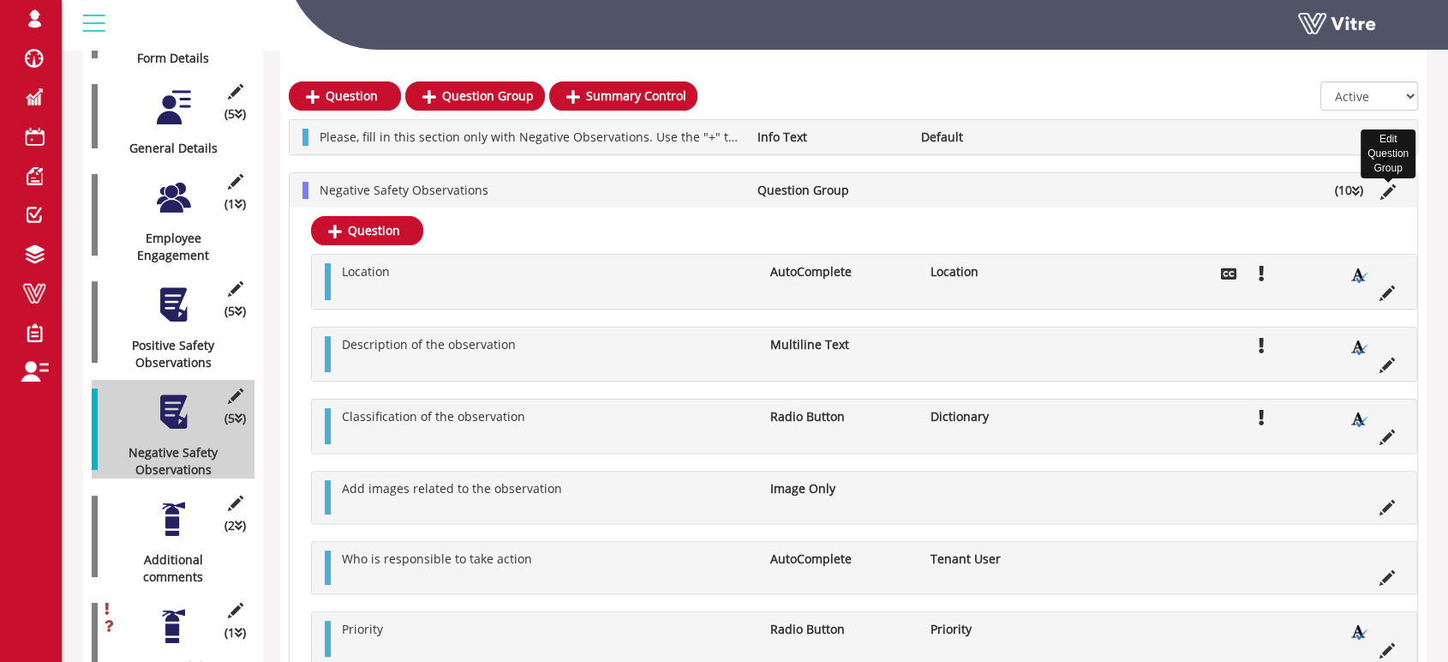
click at [1385, 191] on icon at bounding box center [1387, 191] width 15 height 15
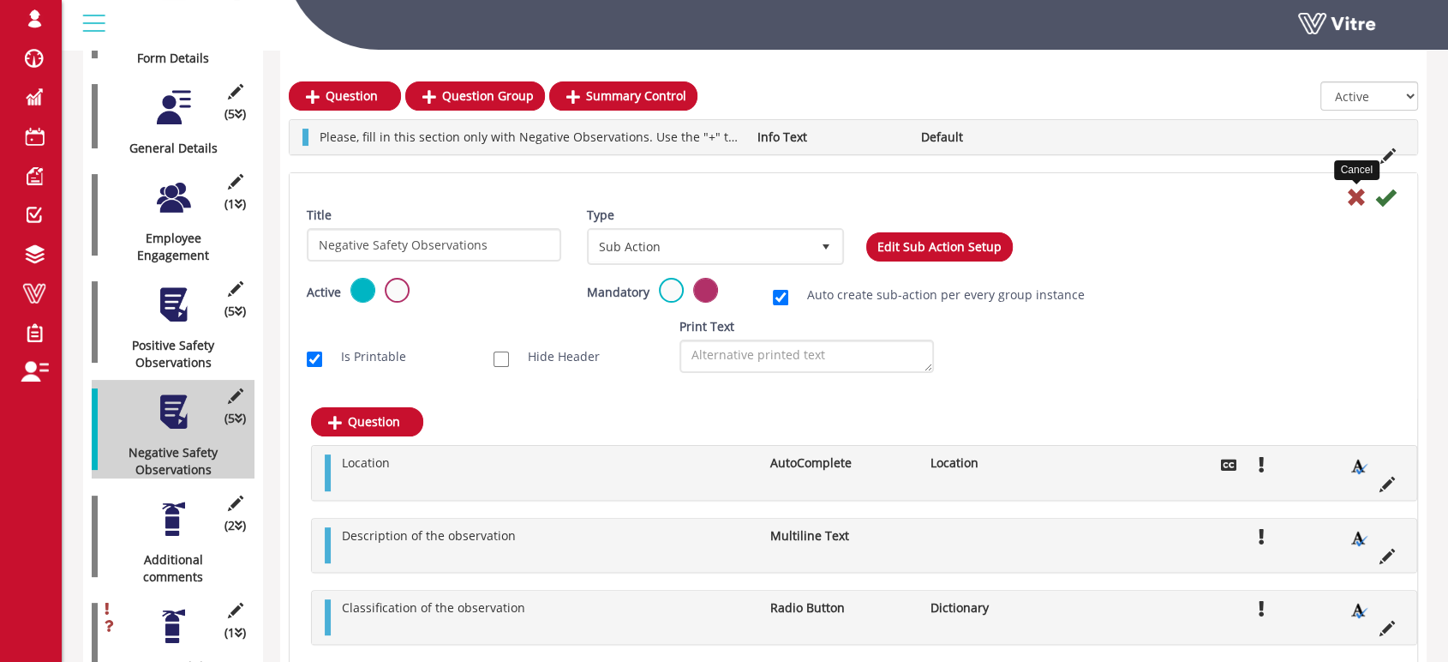
click at [1359, 199] on icon at bounding box center [1356, 197] width 21 height 21
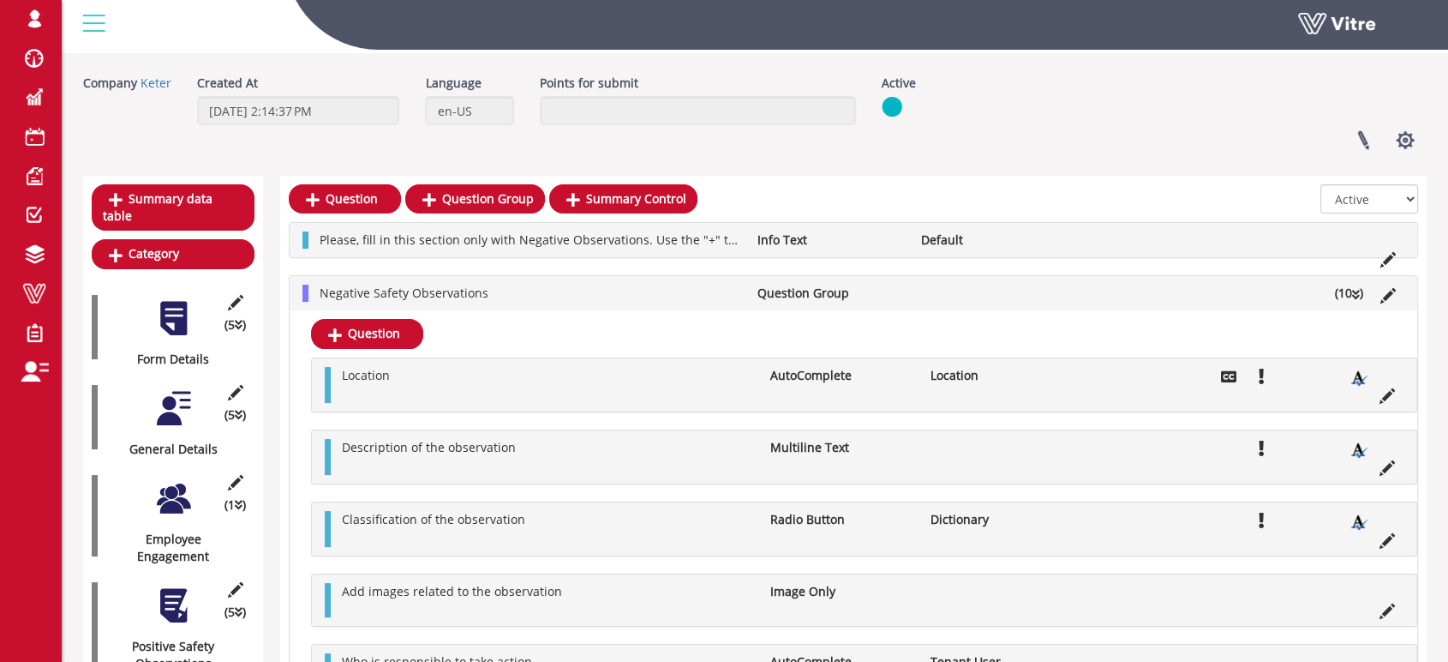
scroll to position [95, 0]
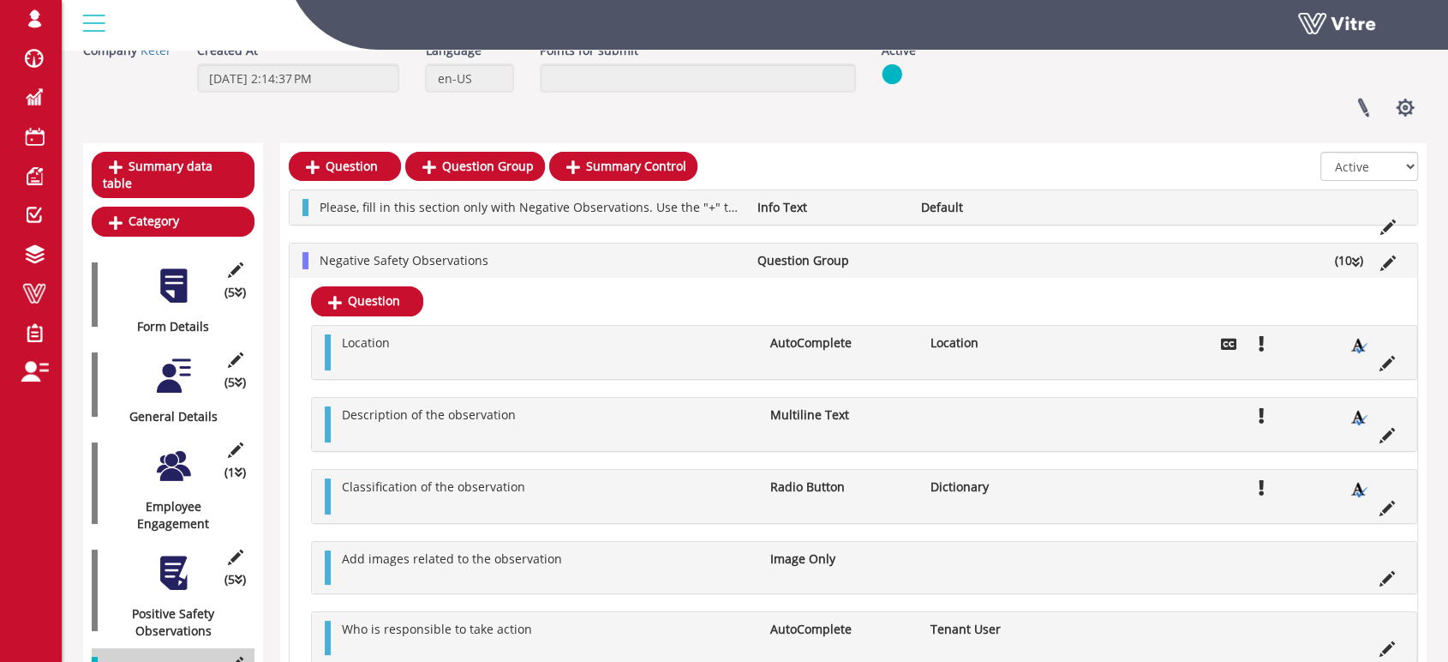
click at [180, 554] on div at bounding box center [173, 573] width 39 height 39
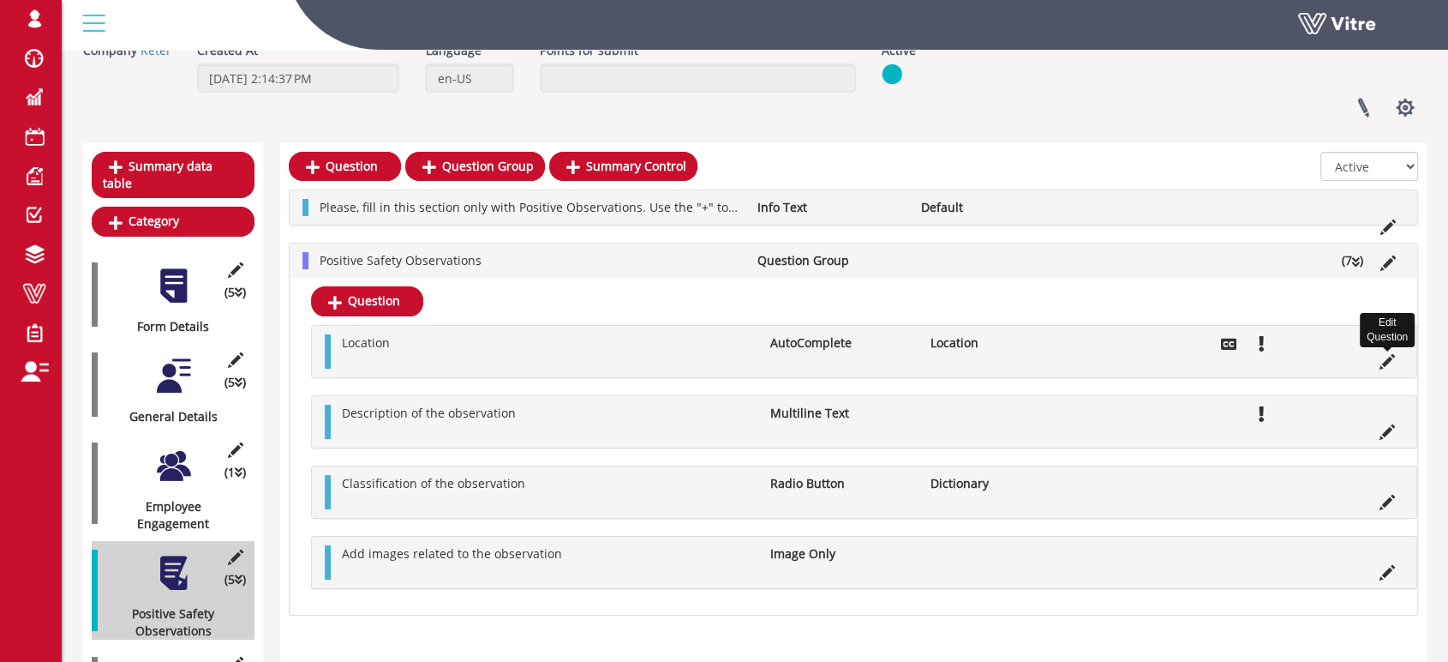
click at [1386, 361] on icon at bounding box center [1387, 361] width 15 height 15
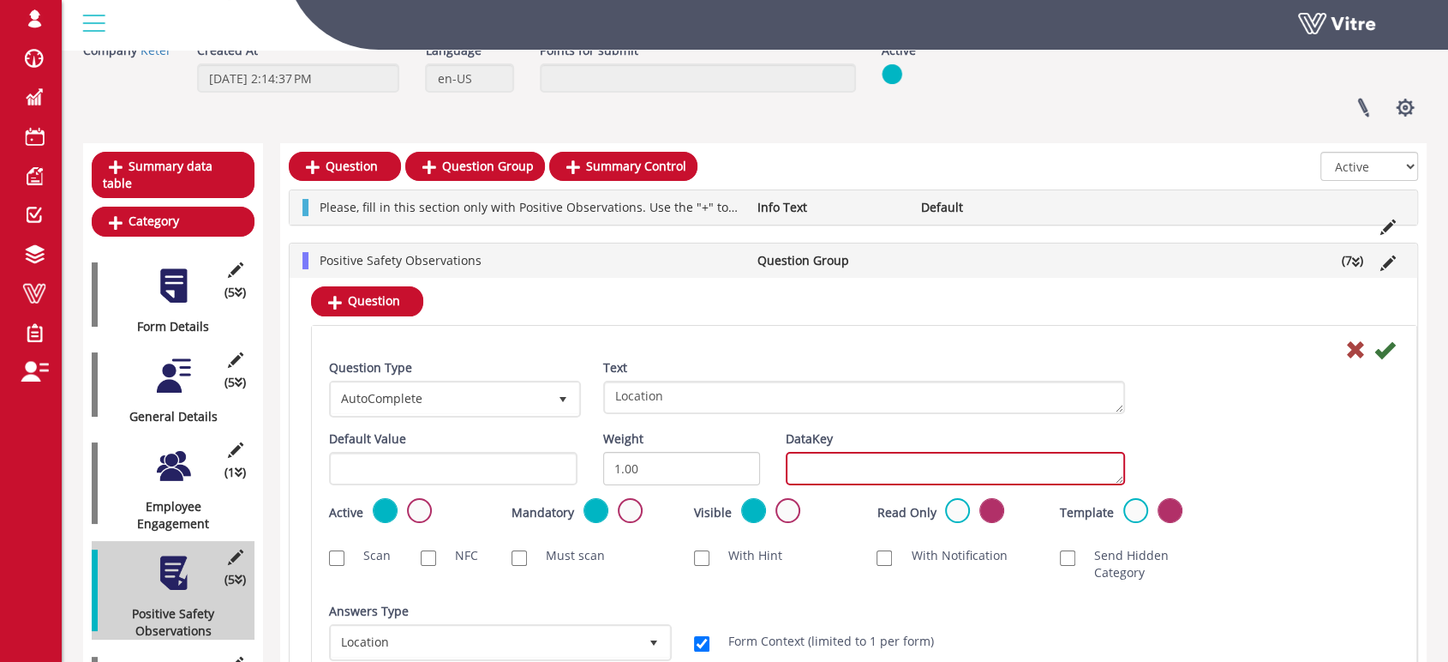
click at [877, 471] on textarea "DataKey" at bounding box center [955, 468] width 339 height 33
type textarea "s"
type textarea "p"
type textarea "s"
type textarea "positivelocation"
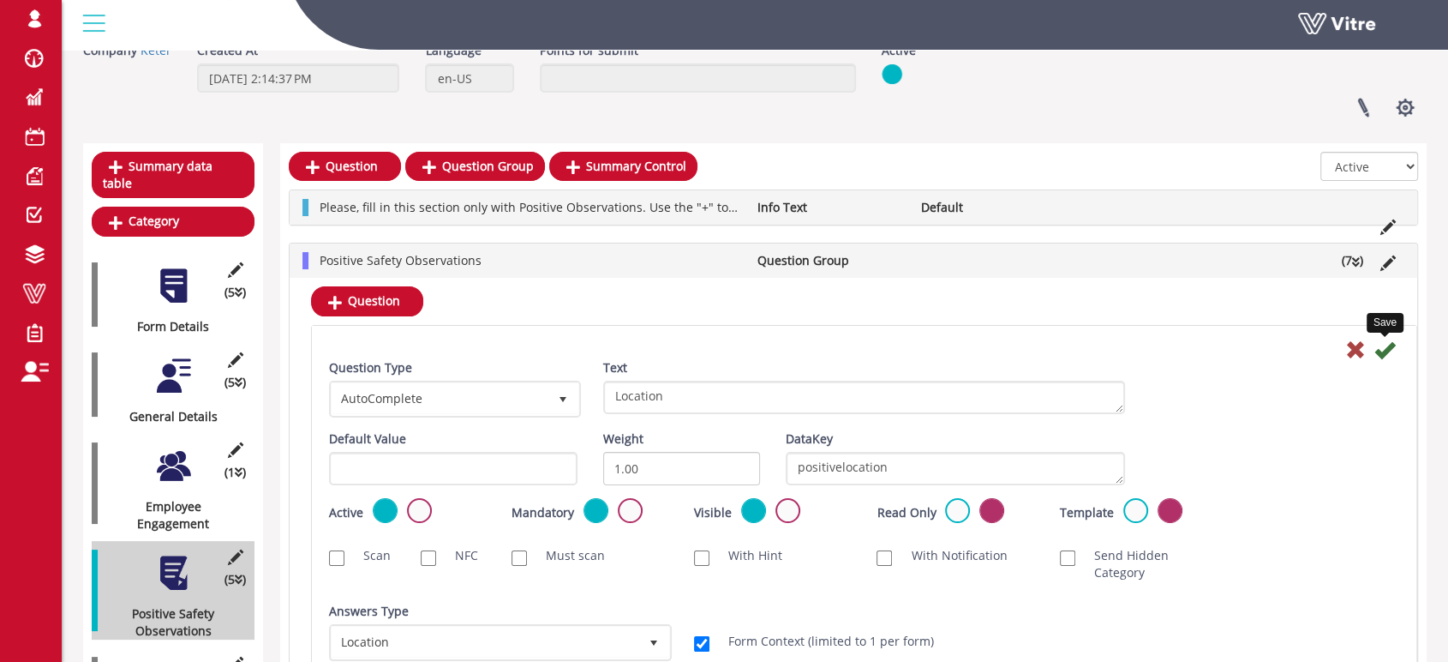
click at [1384, 348] on icon at bounding box center [1384, 349] width 21 height 21
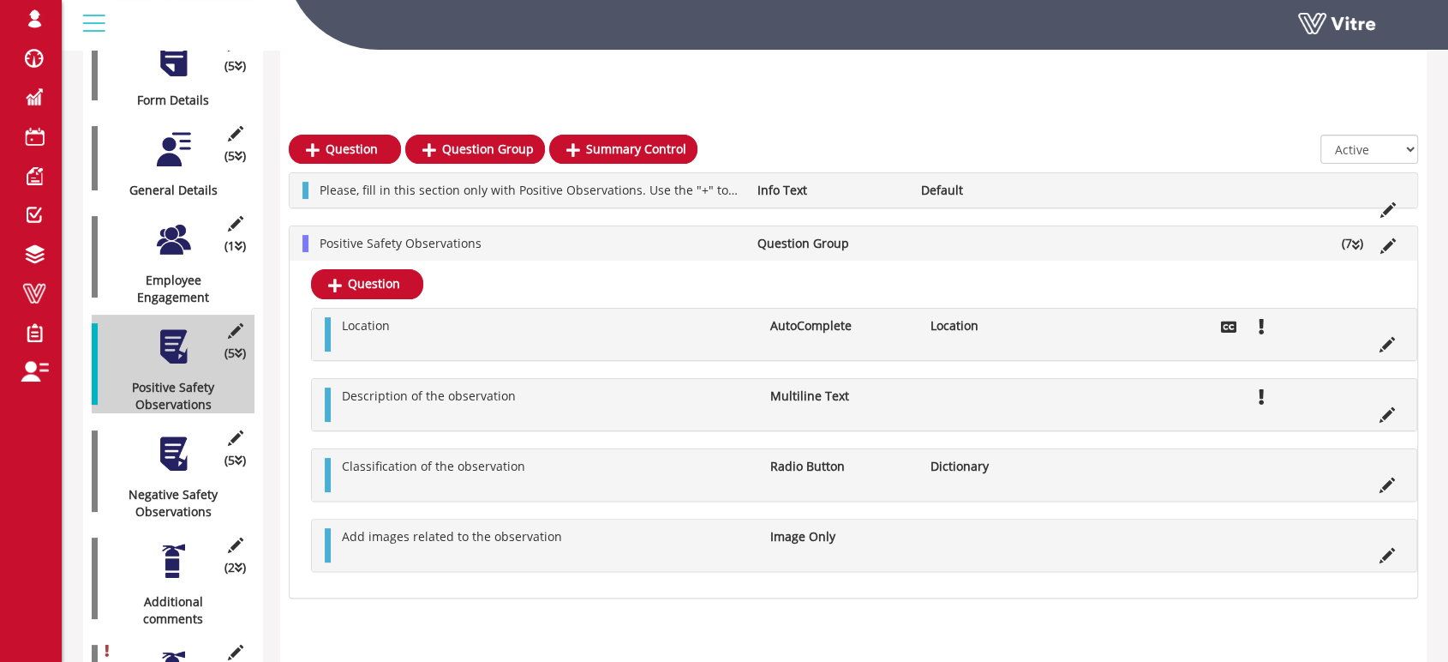
scroll to position [380, 0]
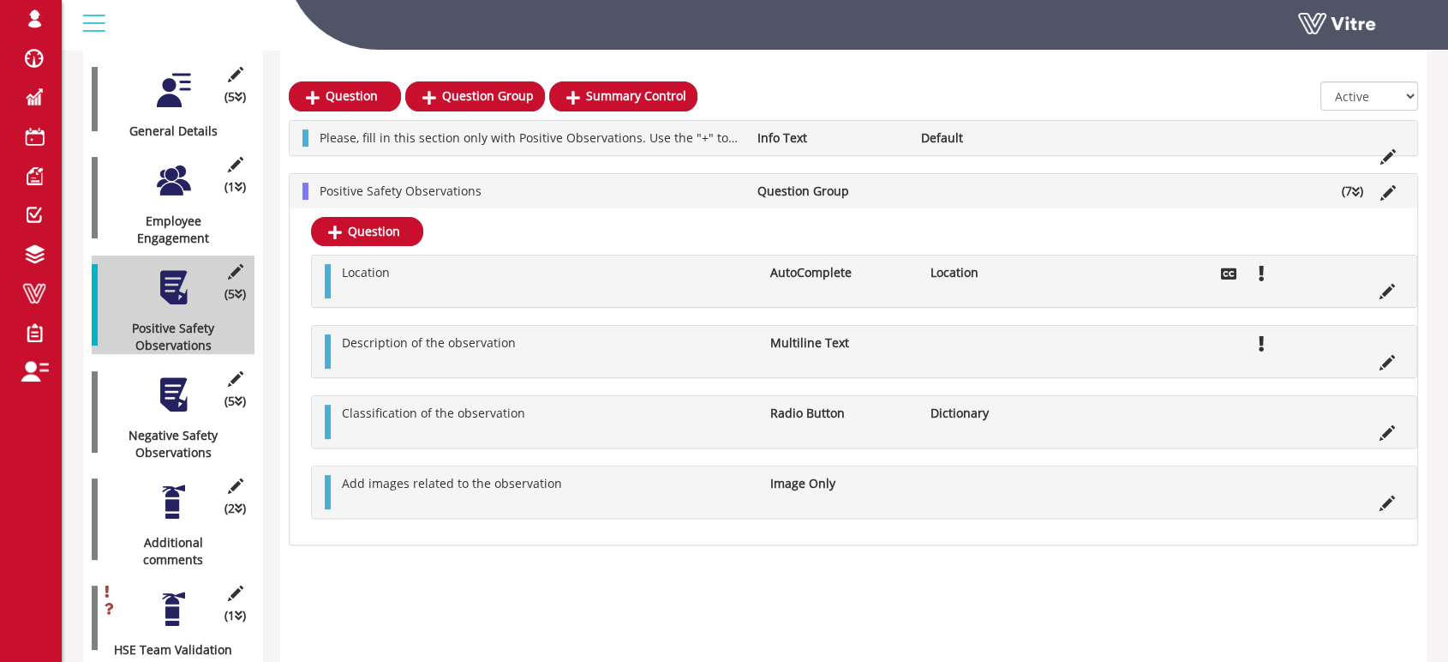
click at [177, 376] on div at bounding box center [173, 394] width 39 height 39
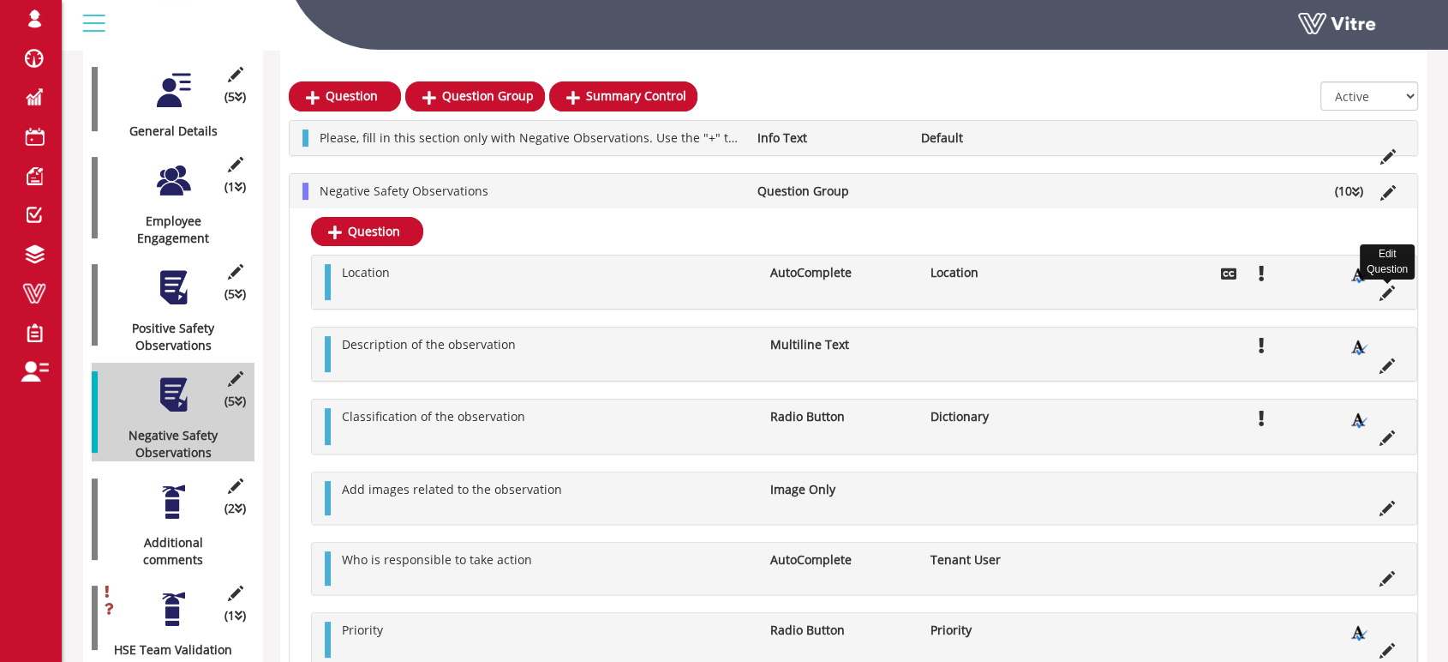
click at [1386, 291] on icon at bounding box center [1387, 292] width 15 height 15
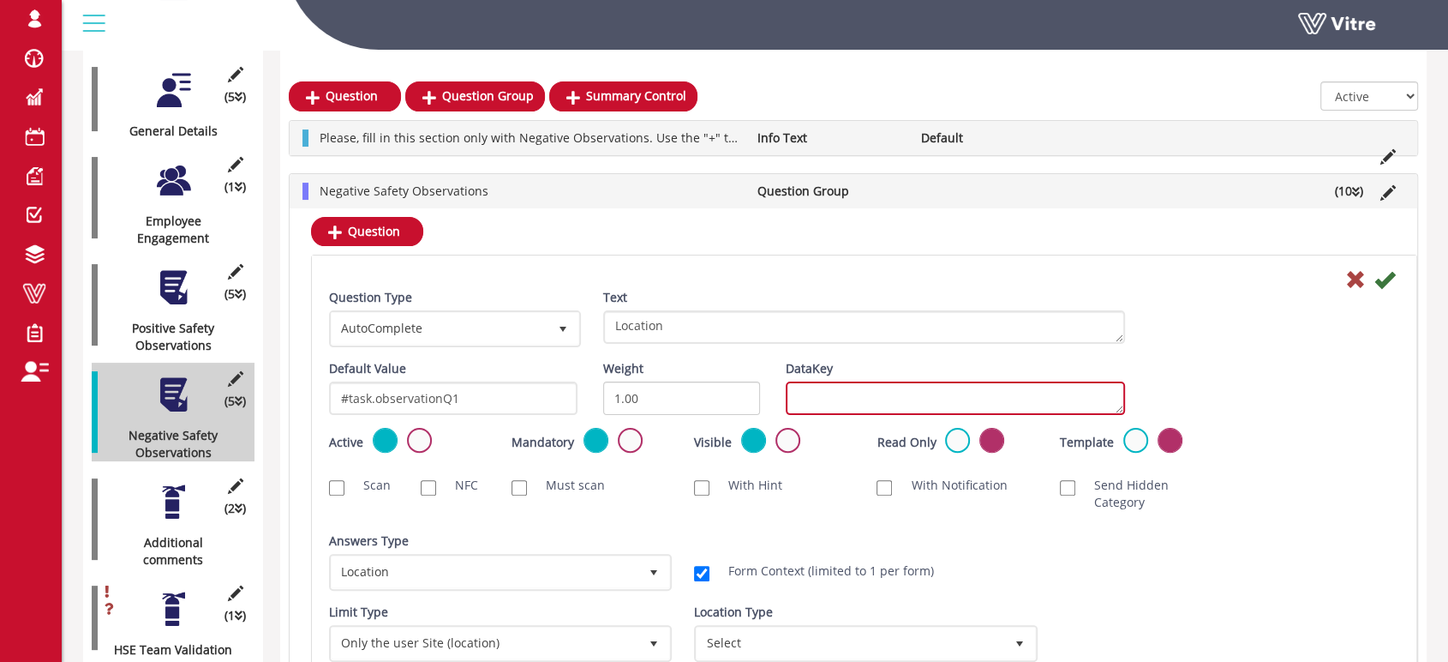
click at [847, 402] on textarea "DataKey" at bounding box center [955, 397] width 339 height 33
type textarea "negetivelocation"
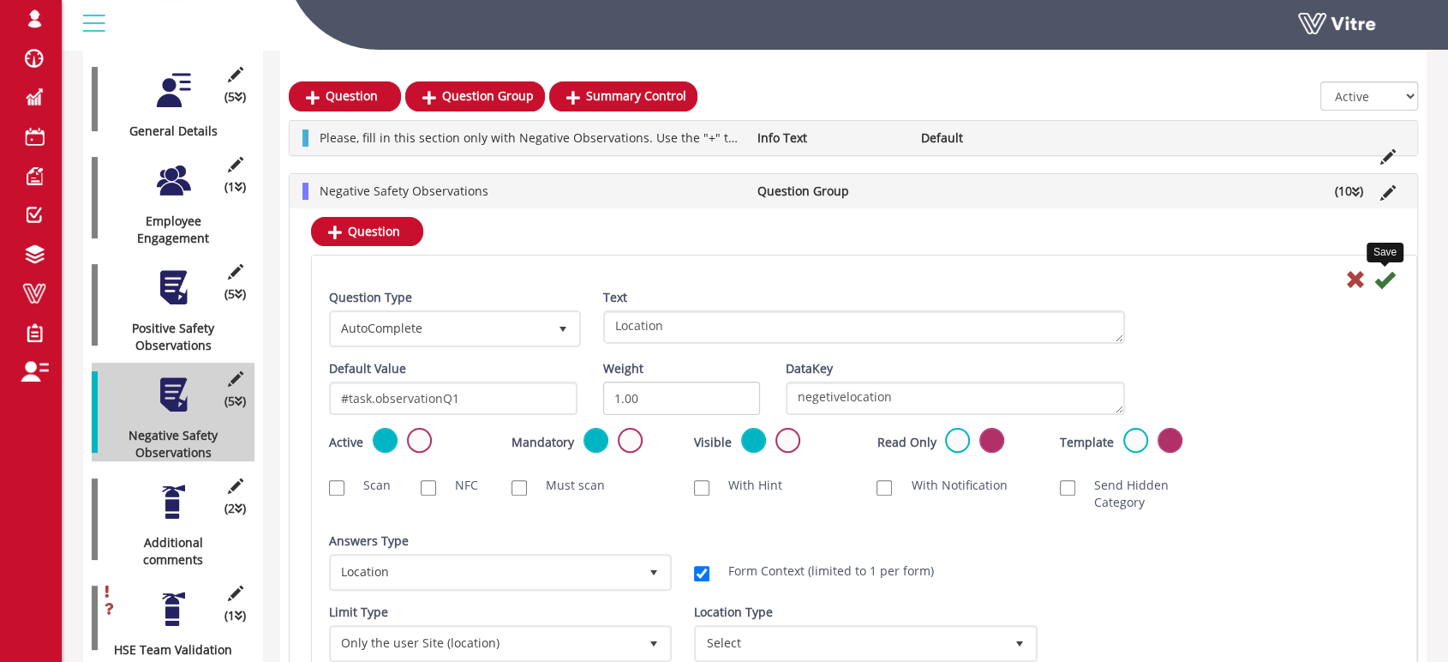
click at [1385, 281] on icon at bounding box center [1384, 279] width 21 height 21
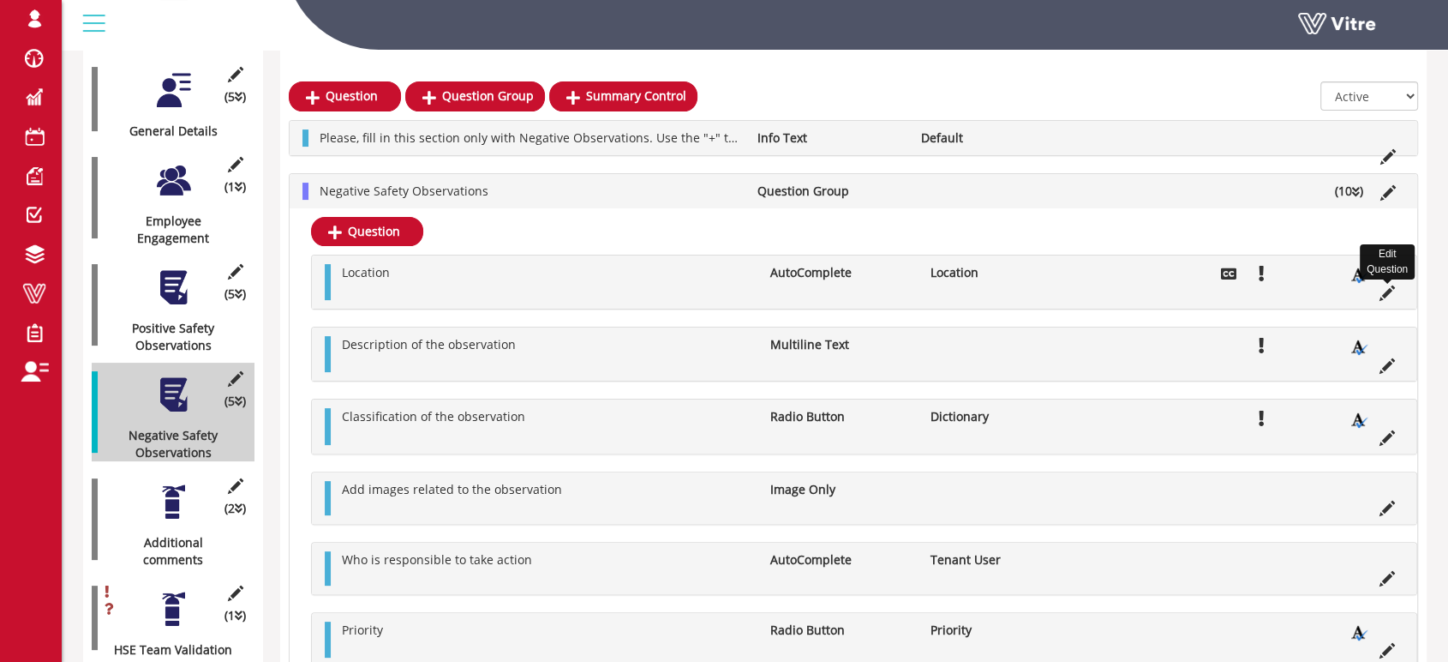
click at [1386, 296] on icon at bounding box center [1387, 292] width 15 height 15
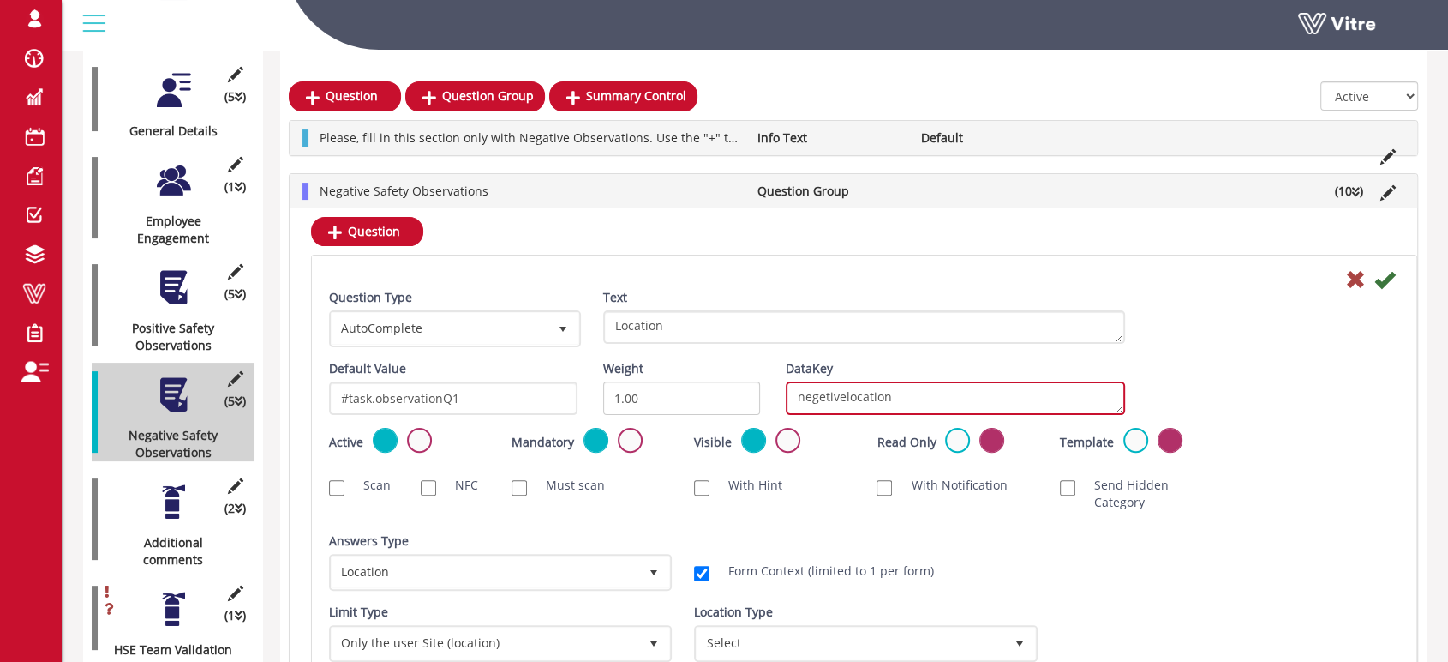
click at [849, 395] on textarea "negetivelocation" at bounding box center [955, 397] width 339 height 33
click at [178, 271] on div at bounding box center [173, 287] width 39 height 39
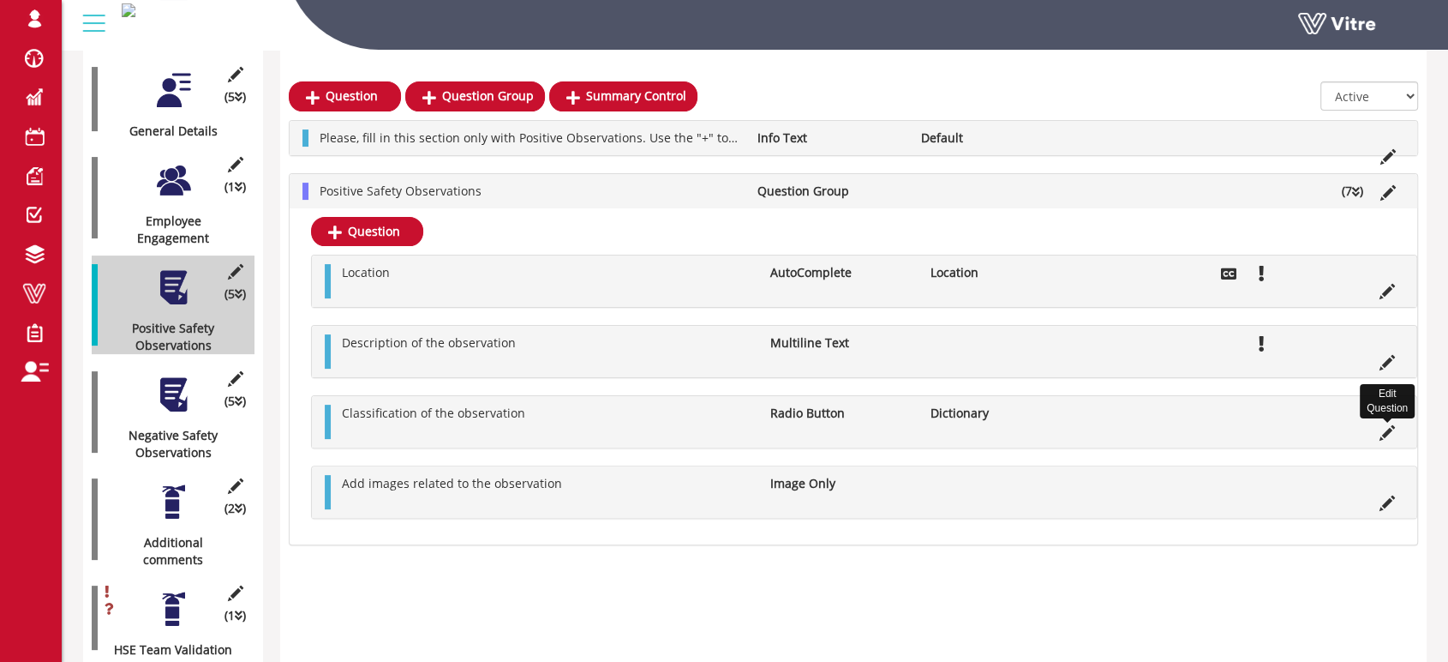
click at [1385, 431] on icon at bounding box center [1387, 432] width 15 height 15
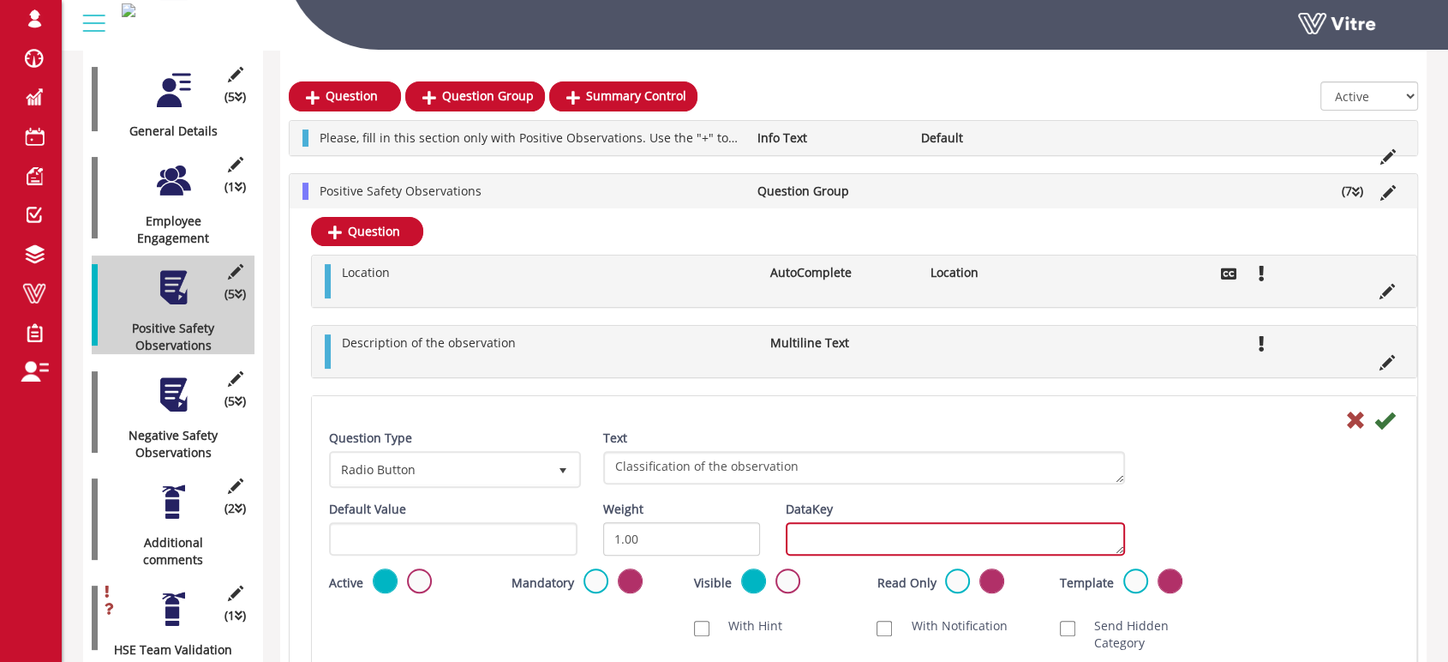
click at [883, 545] on textarea "DataKey" at bounding box center [955, 538] width 339 height 33
type textarea "positiveclassification"
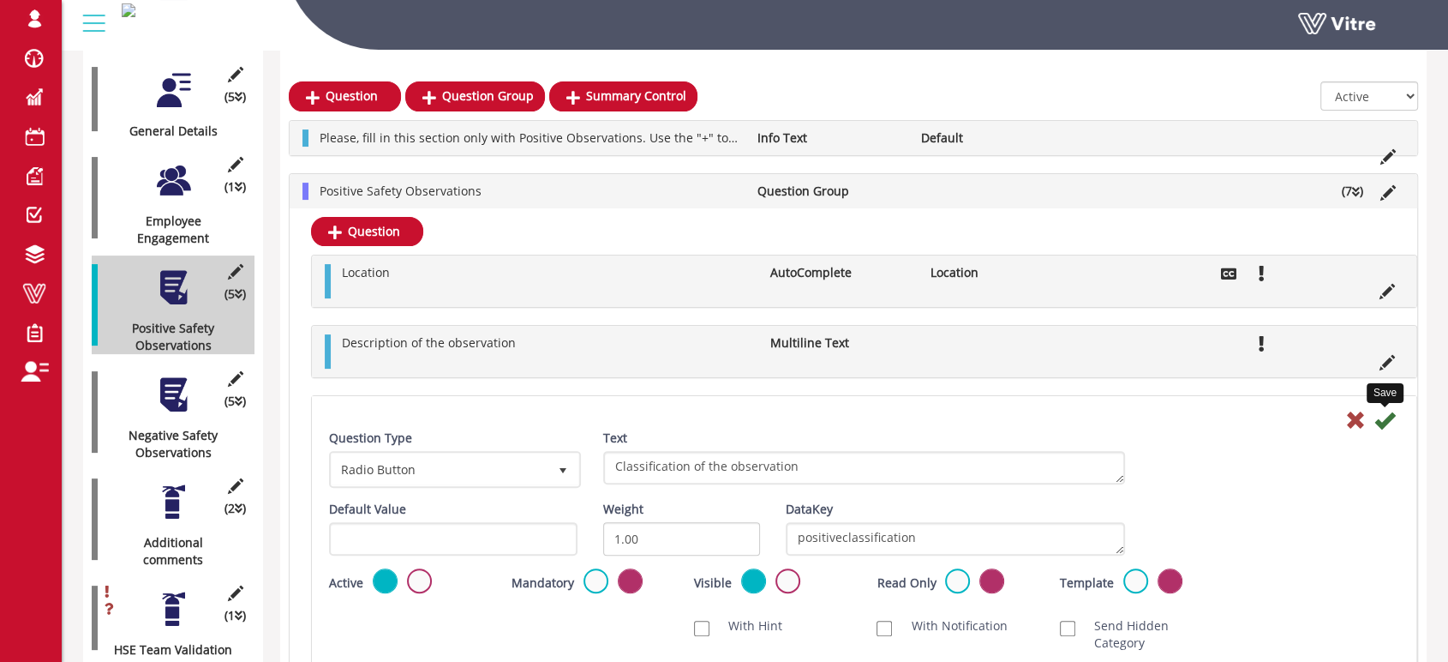
click at [1385, 423] on icon at bounding box center [1384, 420] width 21 height 21
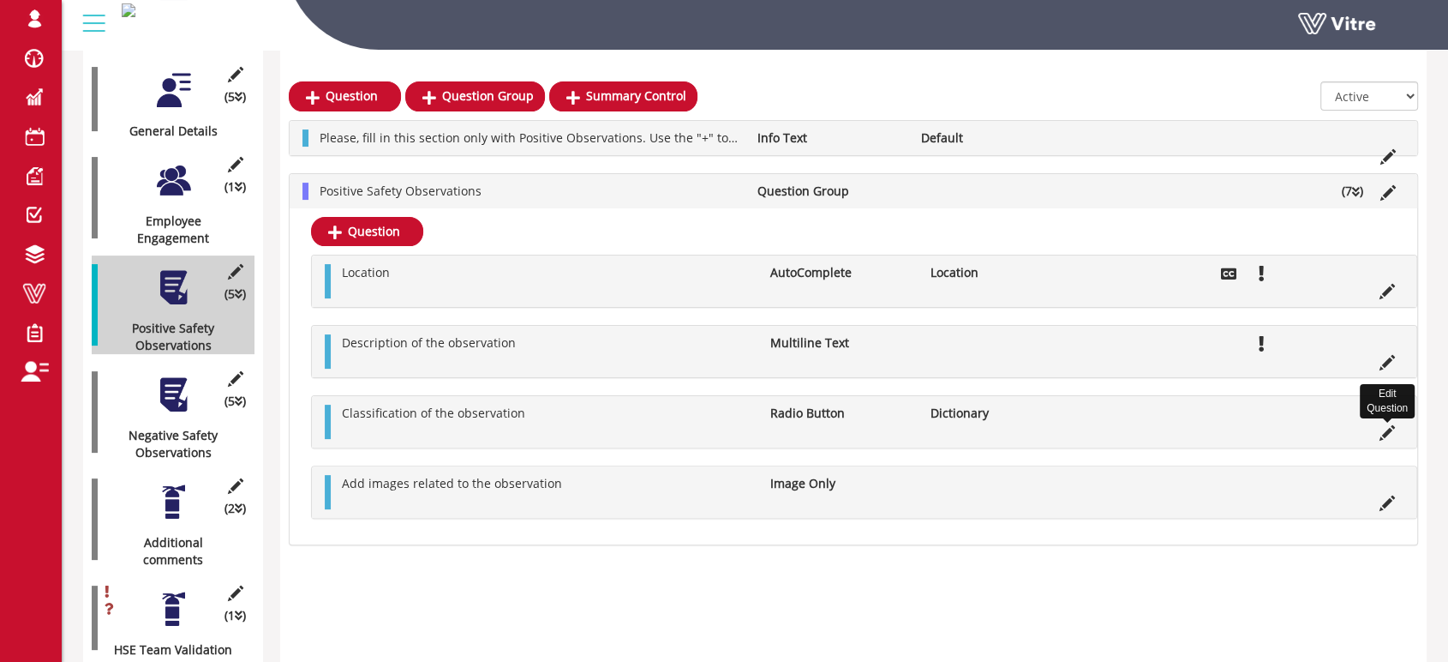
click at [1388, 432] on icon at bounding box center [1387, 432] width 15 height 15
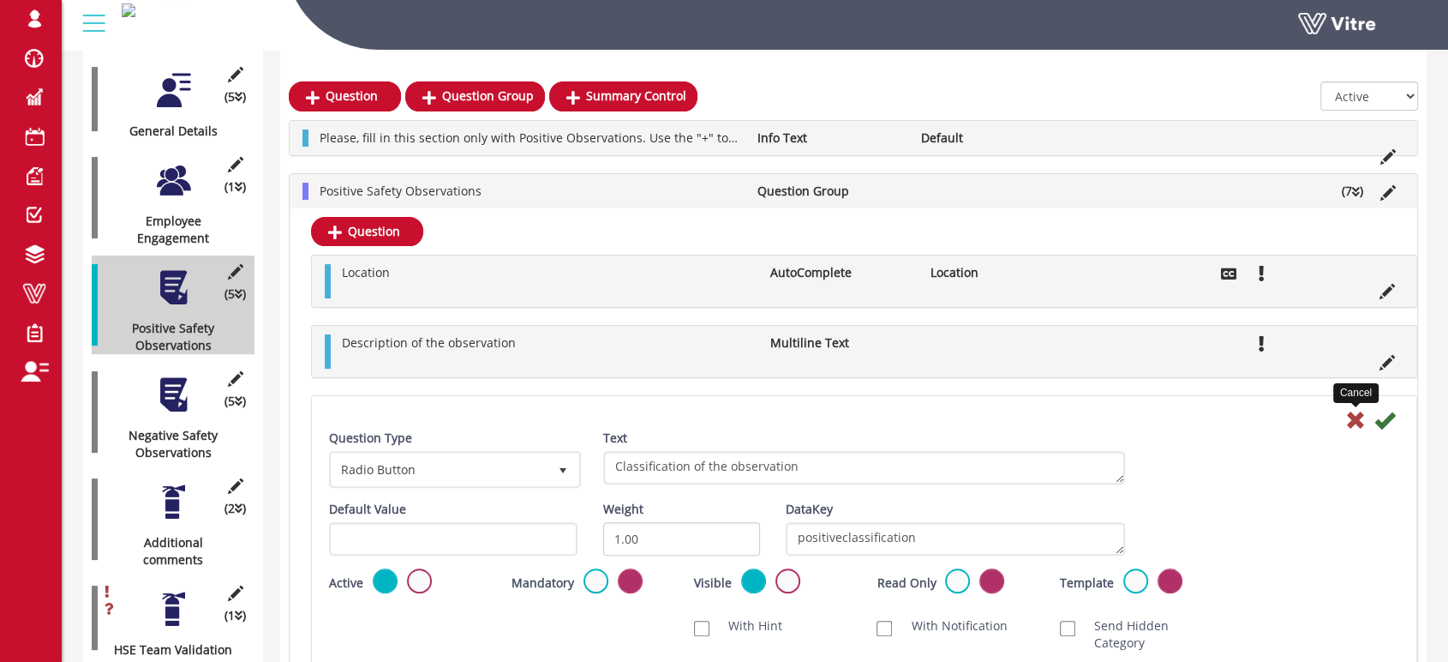
click at [1357, 422] on icon at bounding box center [1355, 420] width 21 height 21
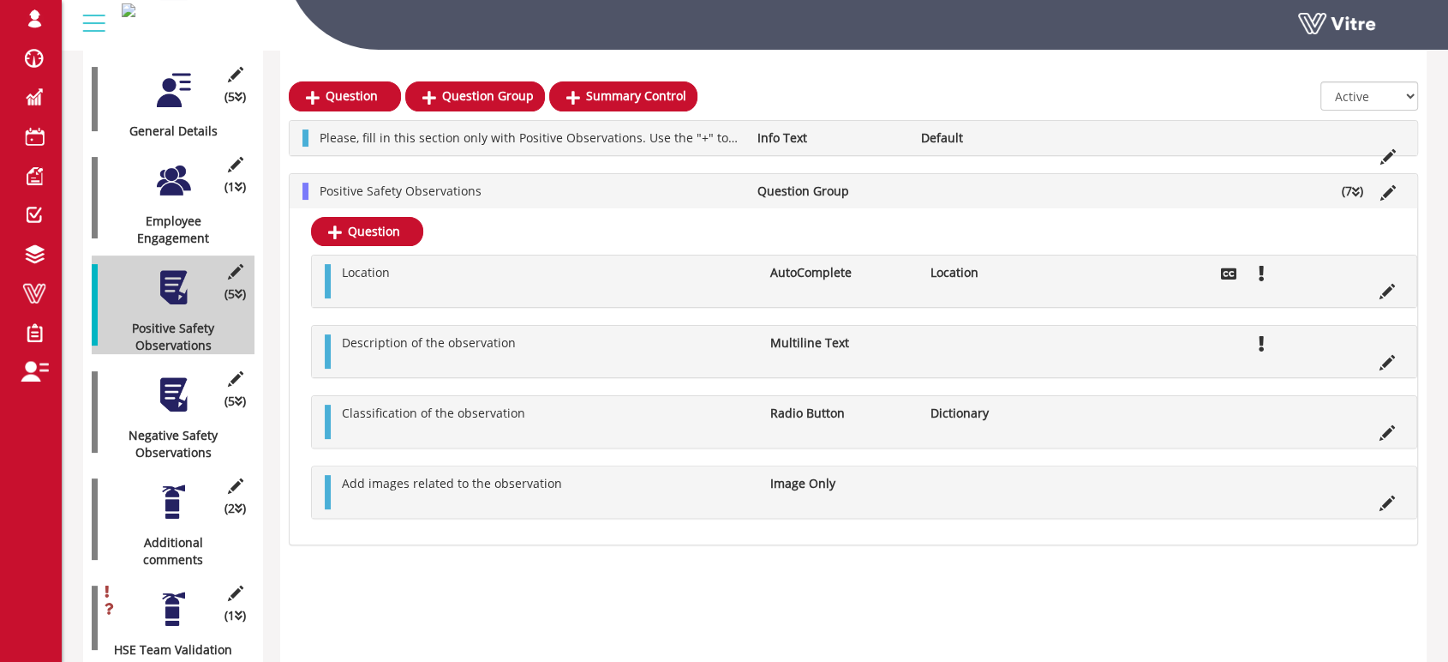
click at [177, 380] on div at bounding box center [173, 394] width 39 height 39
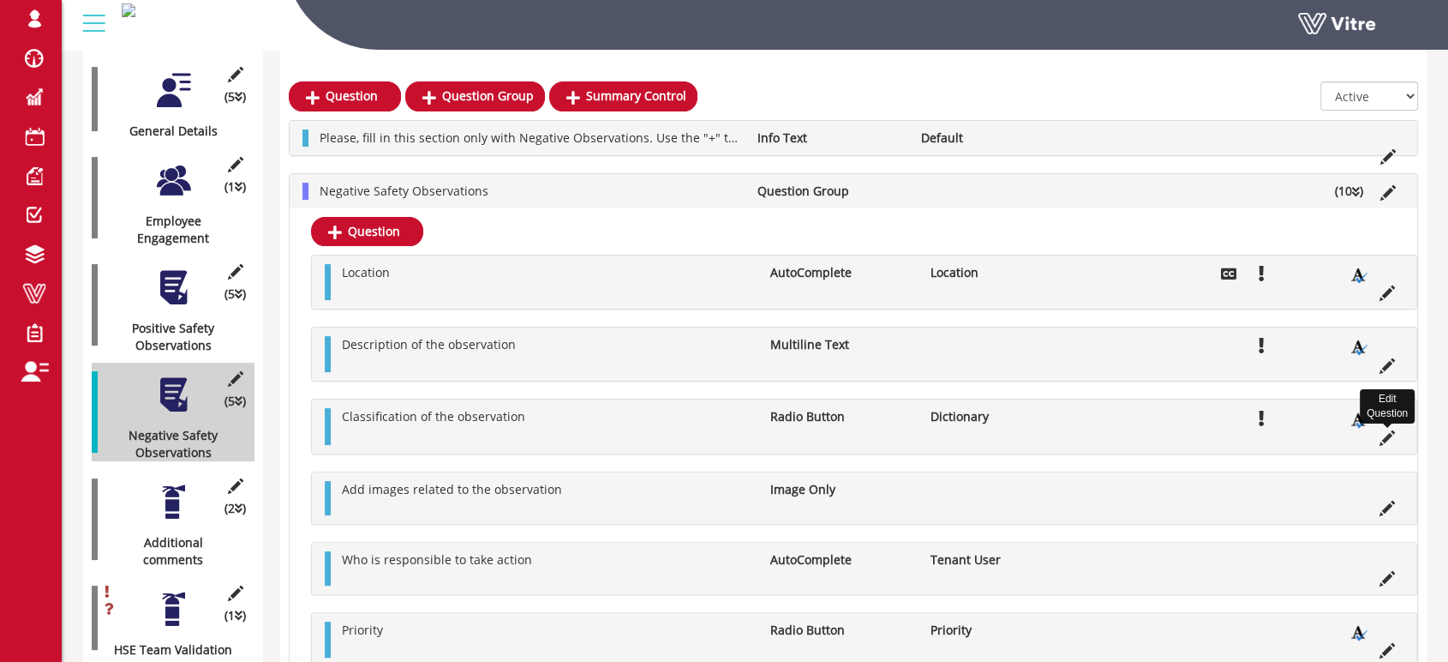
click at [1386, 434] on icon at bounding box center [1387, 437] width 15 height 15
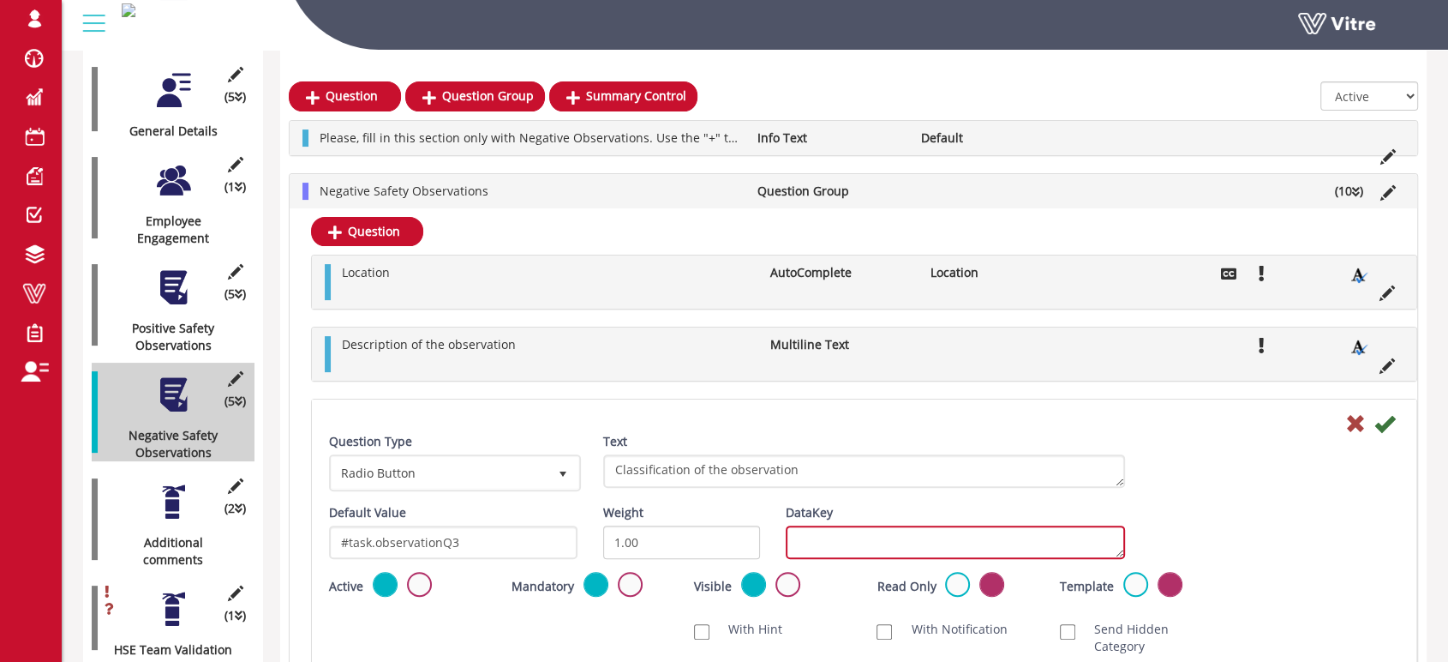
click at [811, 546] on textarea "DataKey" at bounding box center [955, 541] width 339 height 33
type textarea "negetiveclassification"
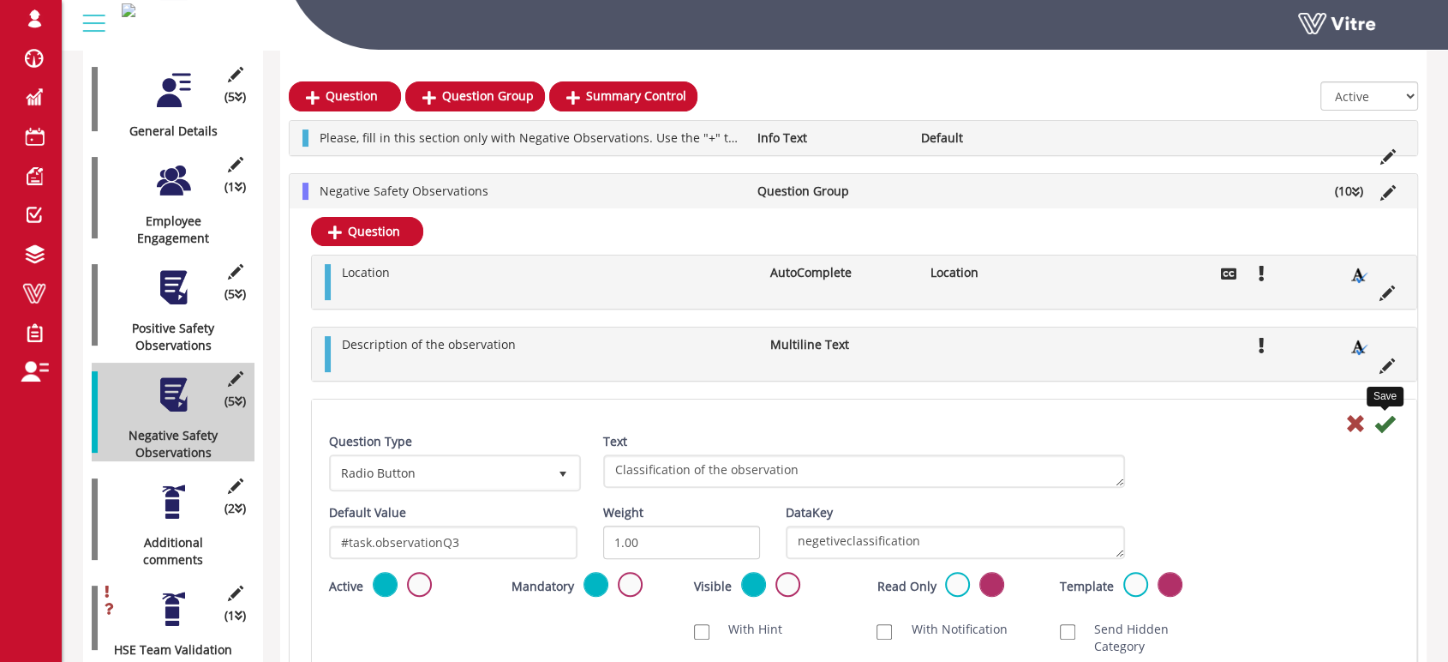
click at [1386, 428] on icon at bounding box center [1384, 423] width 21 height 21
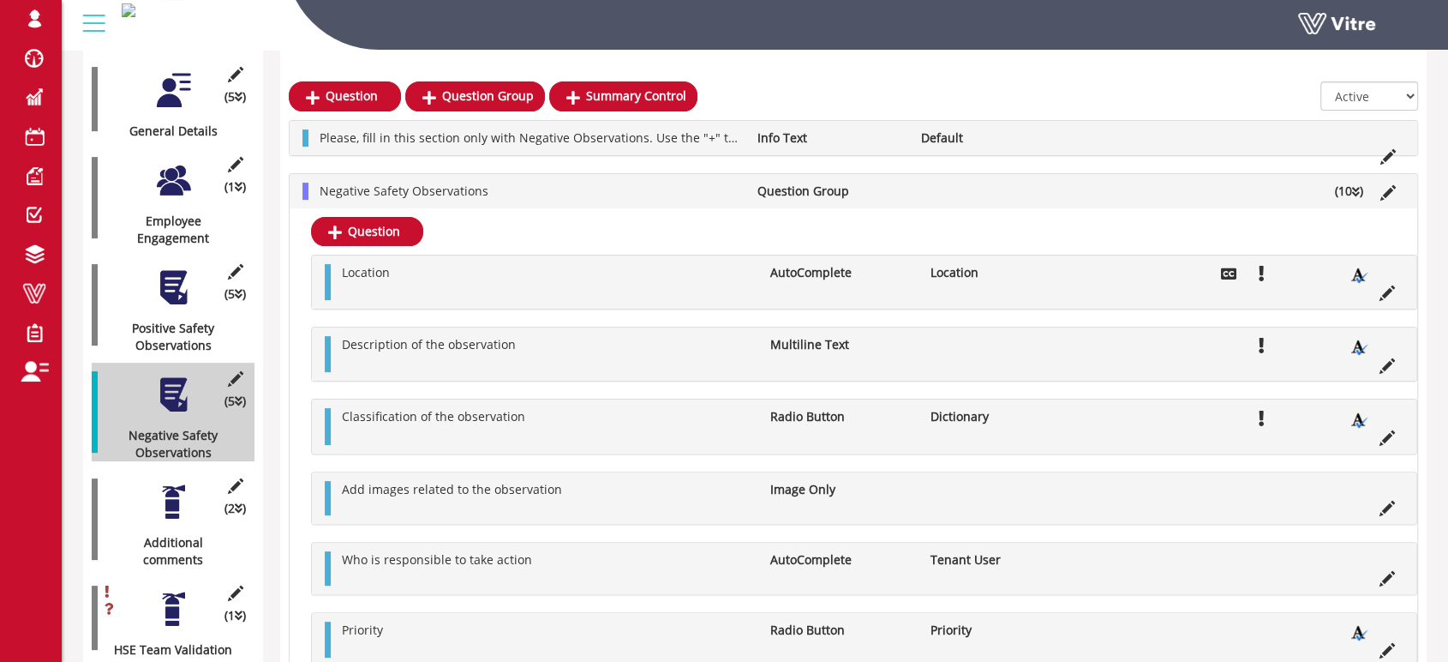
click at [542, 190] on li "Negative Safety Observations" at bounding box center [529, 191] width 437 height 17
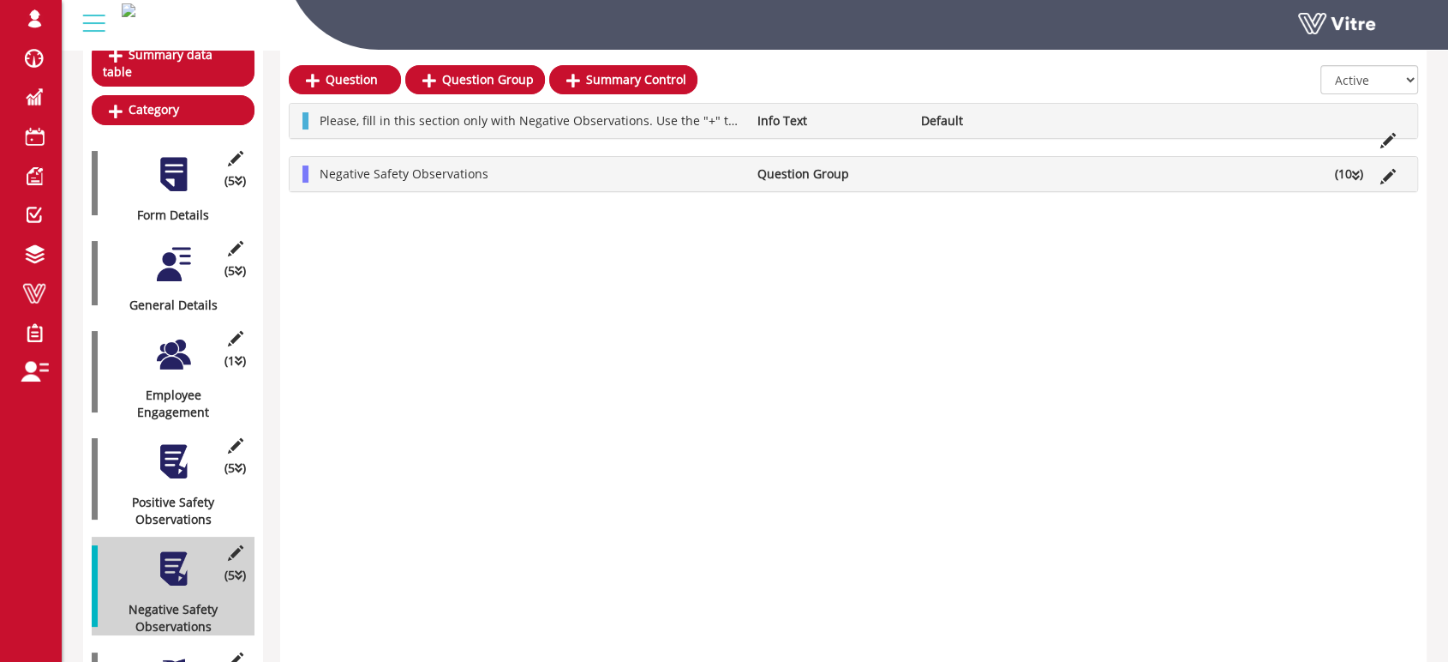
scroll to position [190, 0]
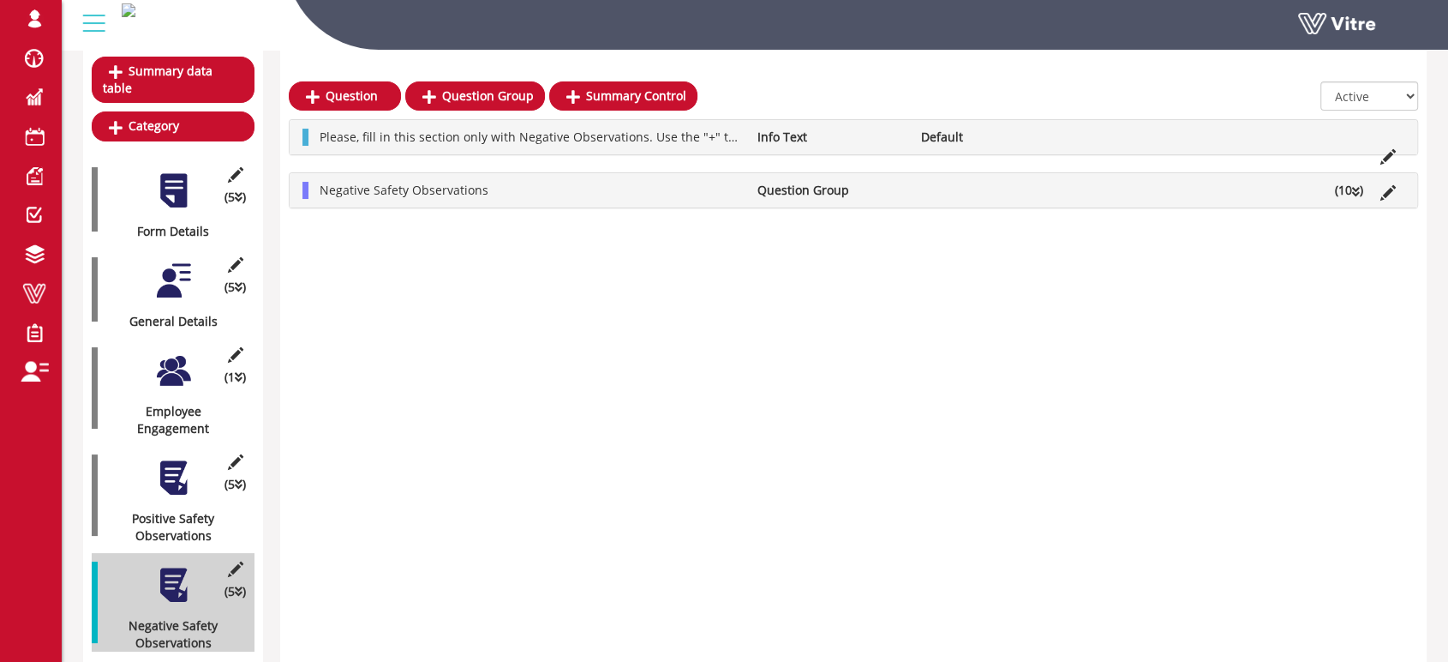
click at [181, 261] on div at bounding box center [173, 280] width 39 height 39
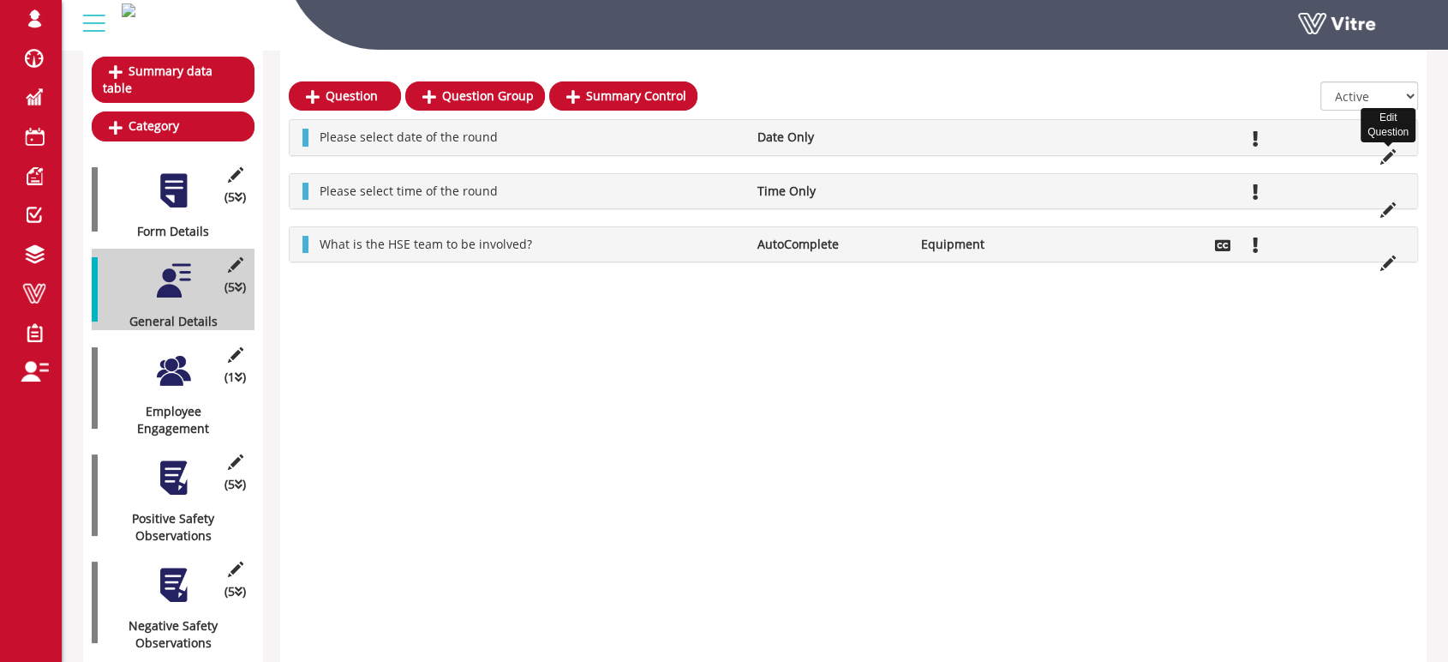
click at [1384, 155] on icon at bounding box center [1387, 156] width 15 height 15
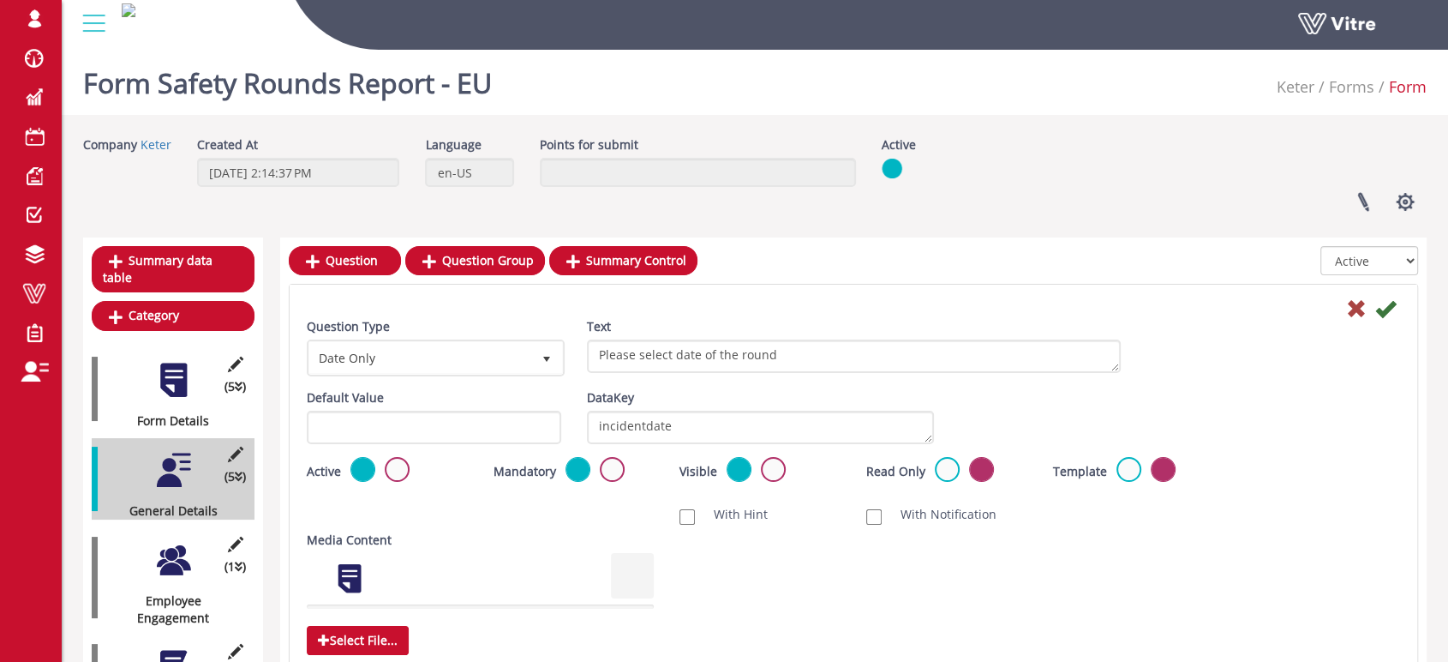
scroll to position [0, 0]
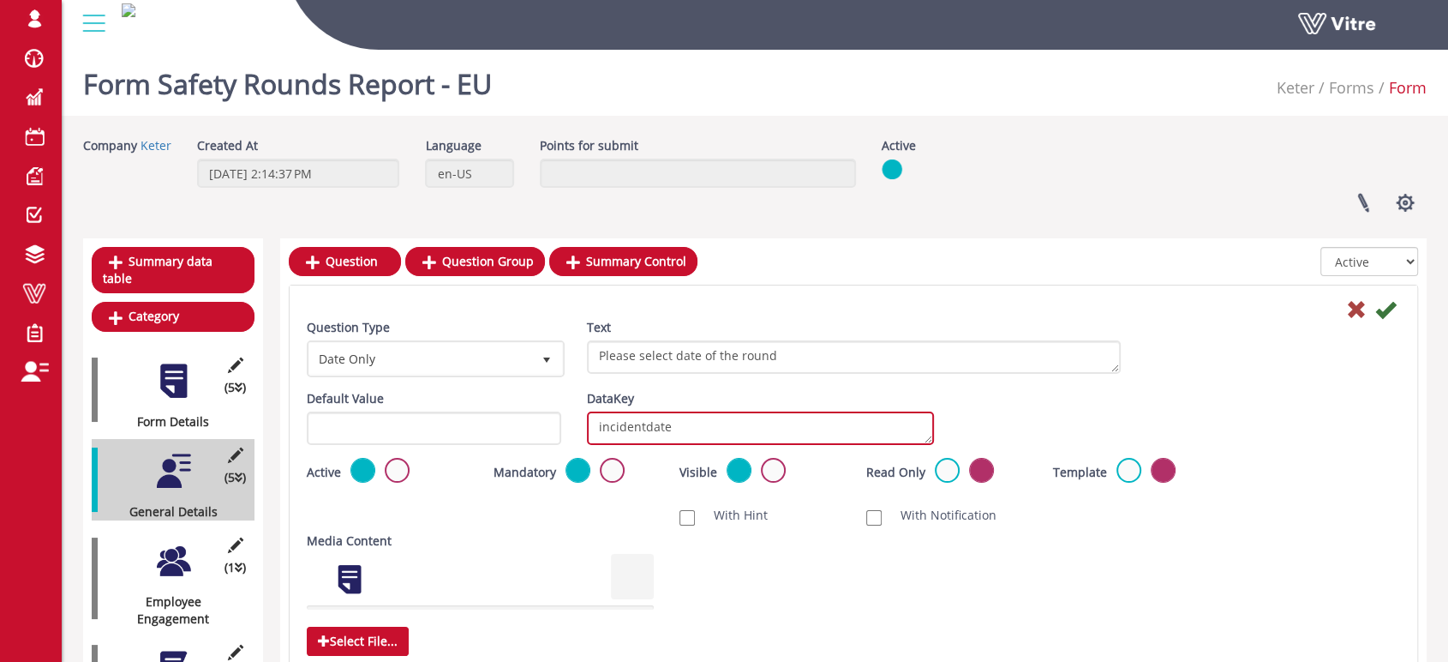
click at [692, 427] on textarea "incidentdate" at bounding box center [760, 427] width 347 height 33
type textarea "safetyrounddate"
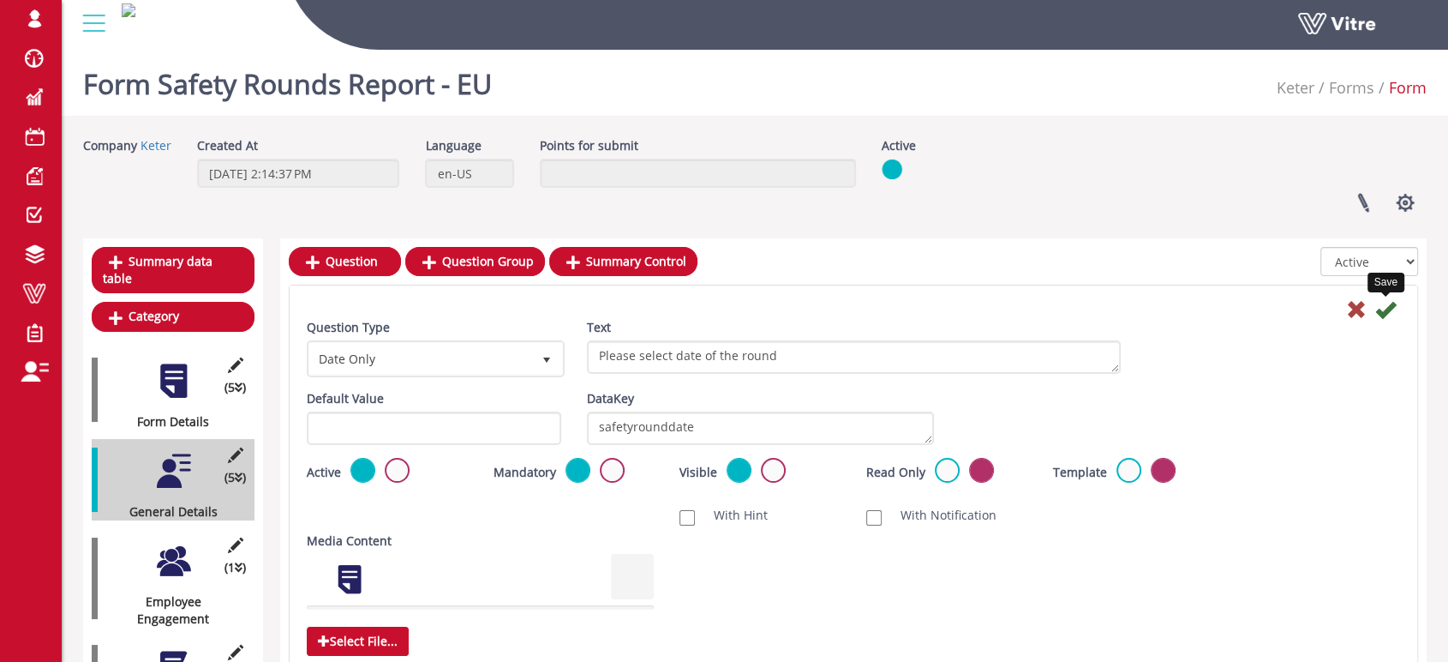
click at [1381, 311] on icon at bounding box center [1385, 309] width 21 height 21
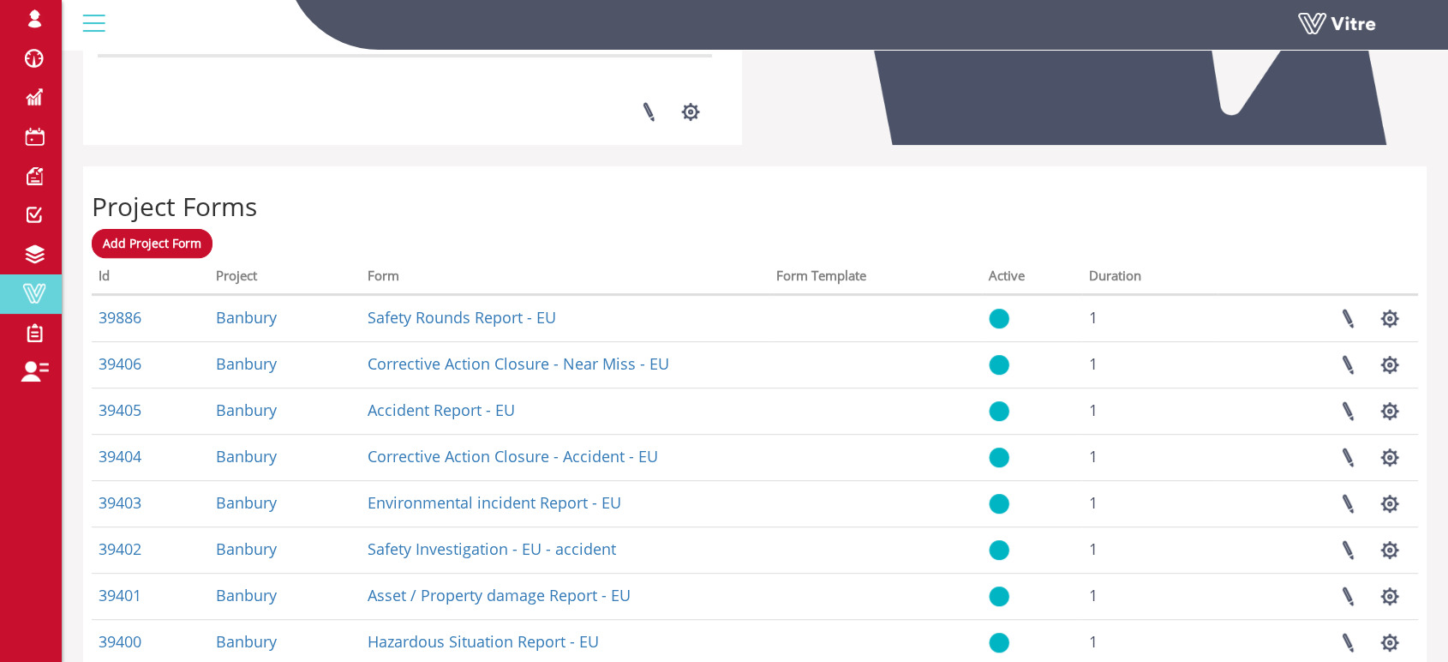
scroll to position [476, 0]
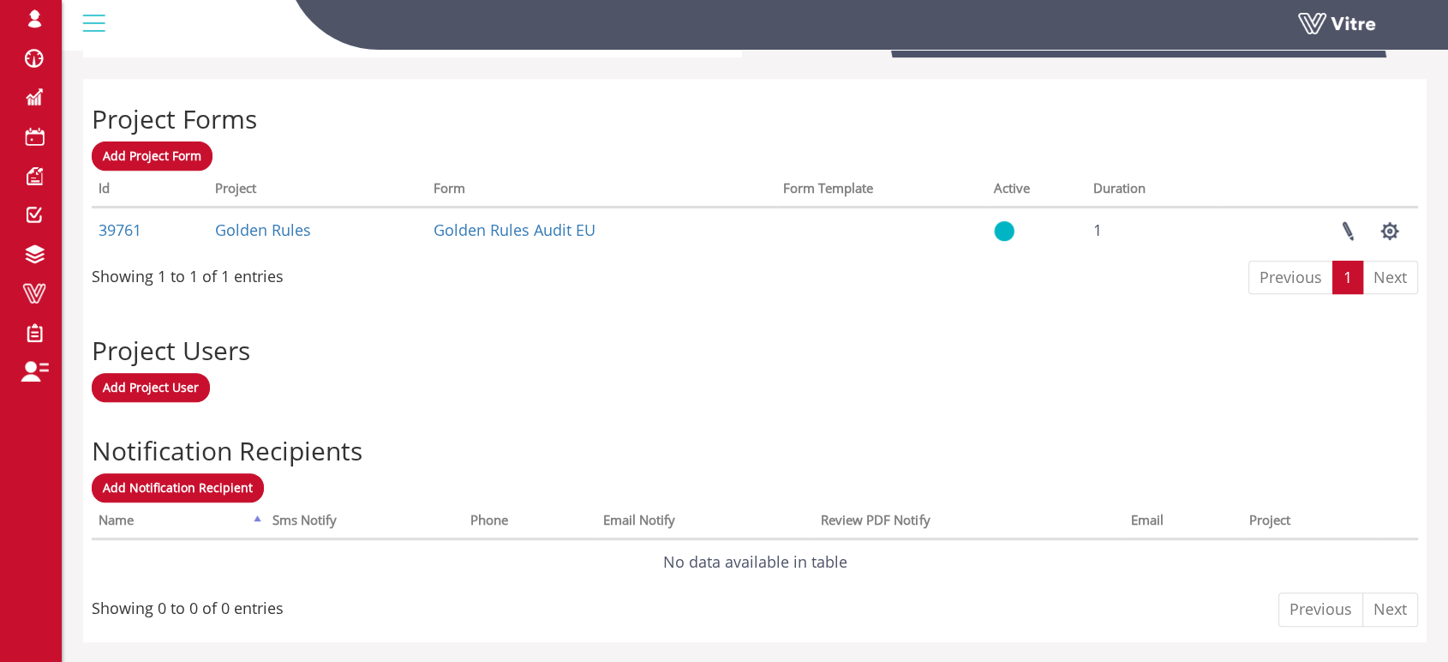
scroll to position [666, 0]
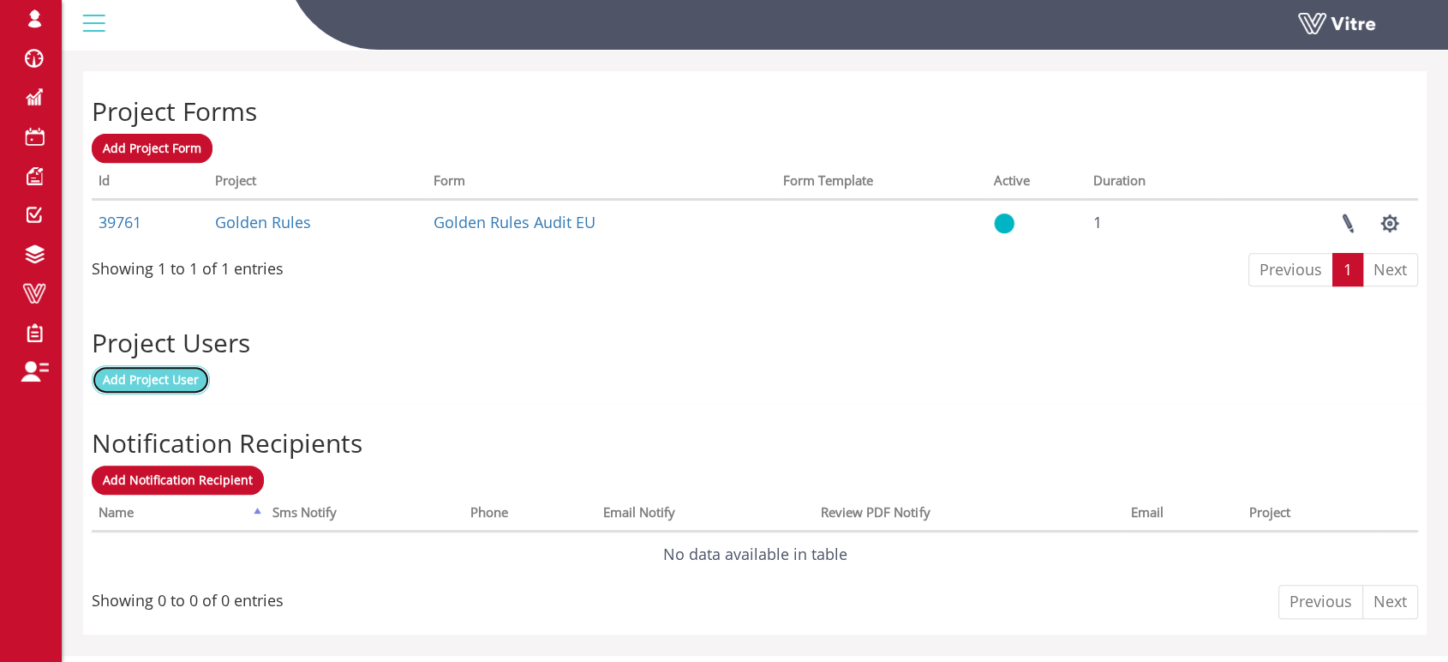
click at [175, 376] on span "Add Project User" at bounding box center [151, 379] width 96 height 16
